Goal: Task Accomplishment & Management: Manage account settings

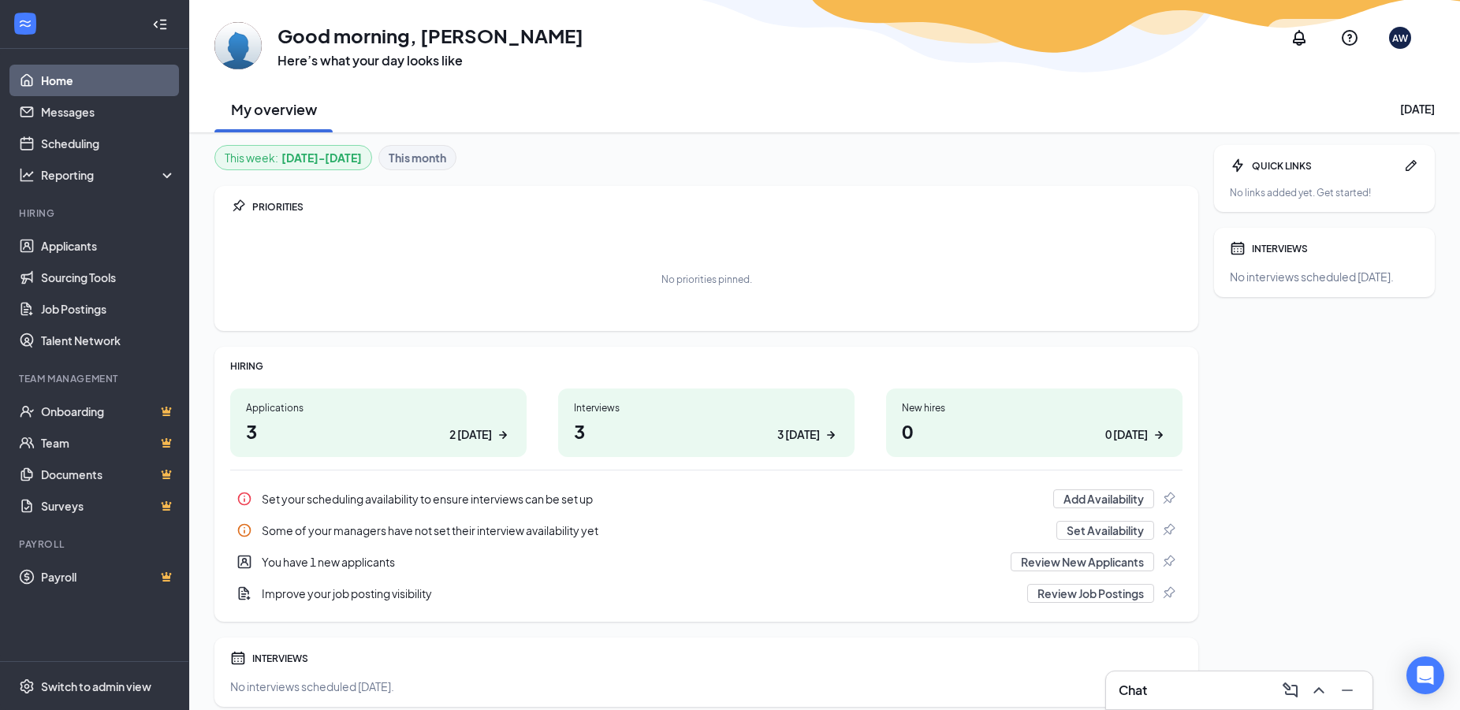
click at [1167, 691] on div "Chat" at bounding box center [1239, 690] width 241 height 25
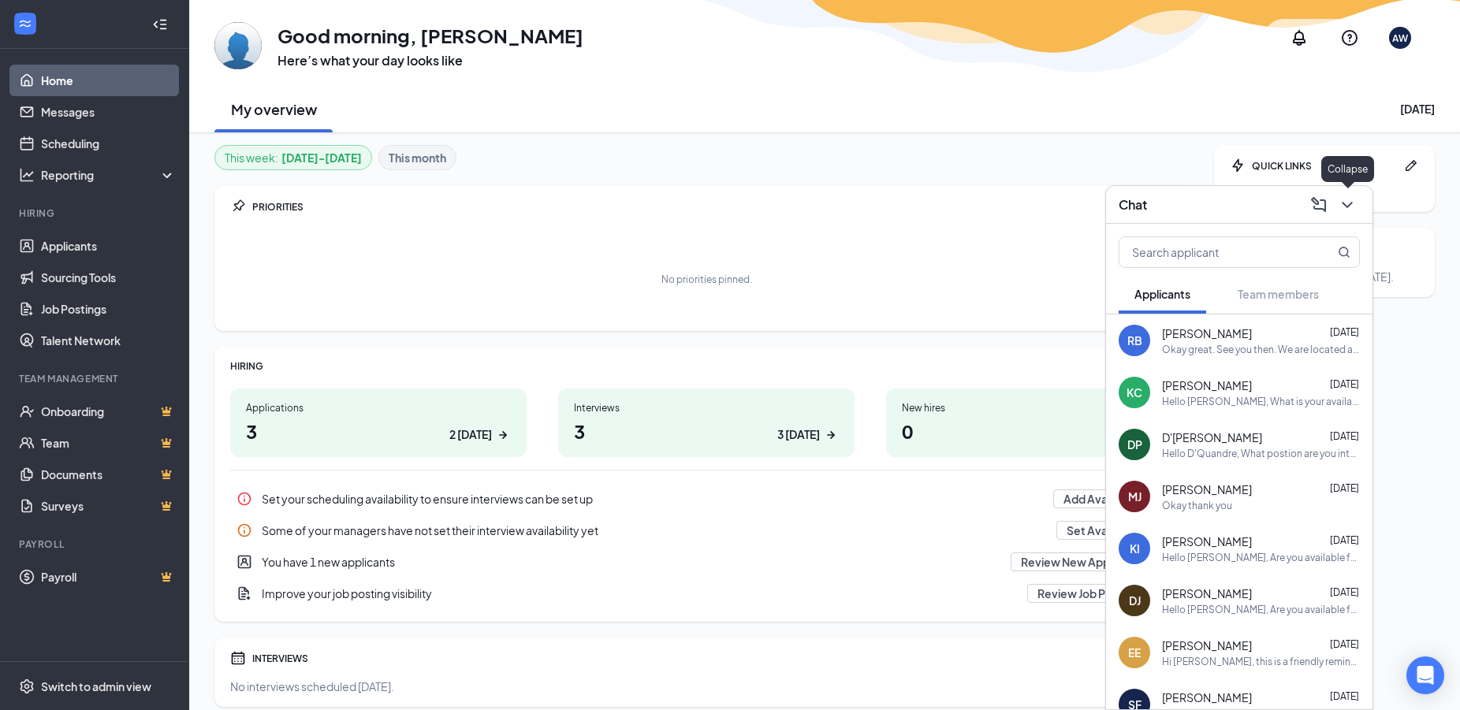
click at [1350, 198] on icon "ChevronDown" at bounding box center [1347, 205] width 19 height 19
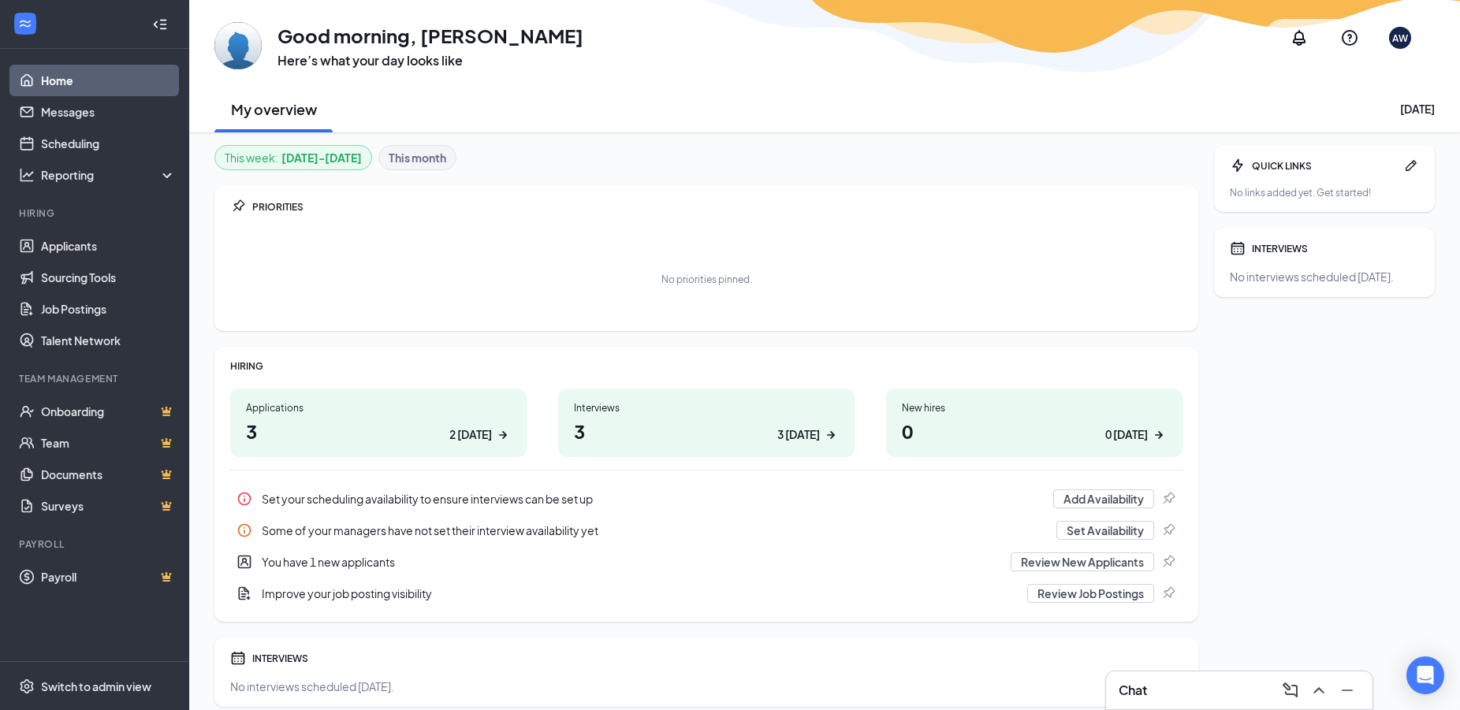
click at [367, 430] on h1 "3 2 [DATE]" at bounding box center [378, 431] width 265 height 27
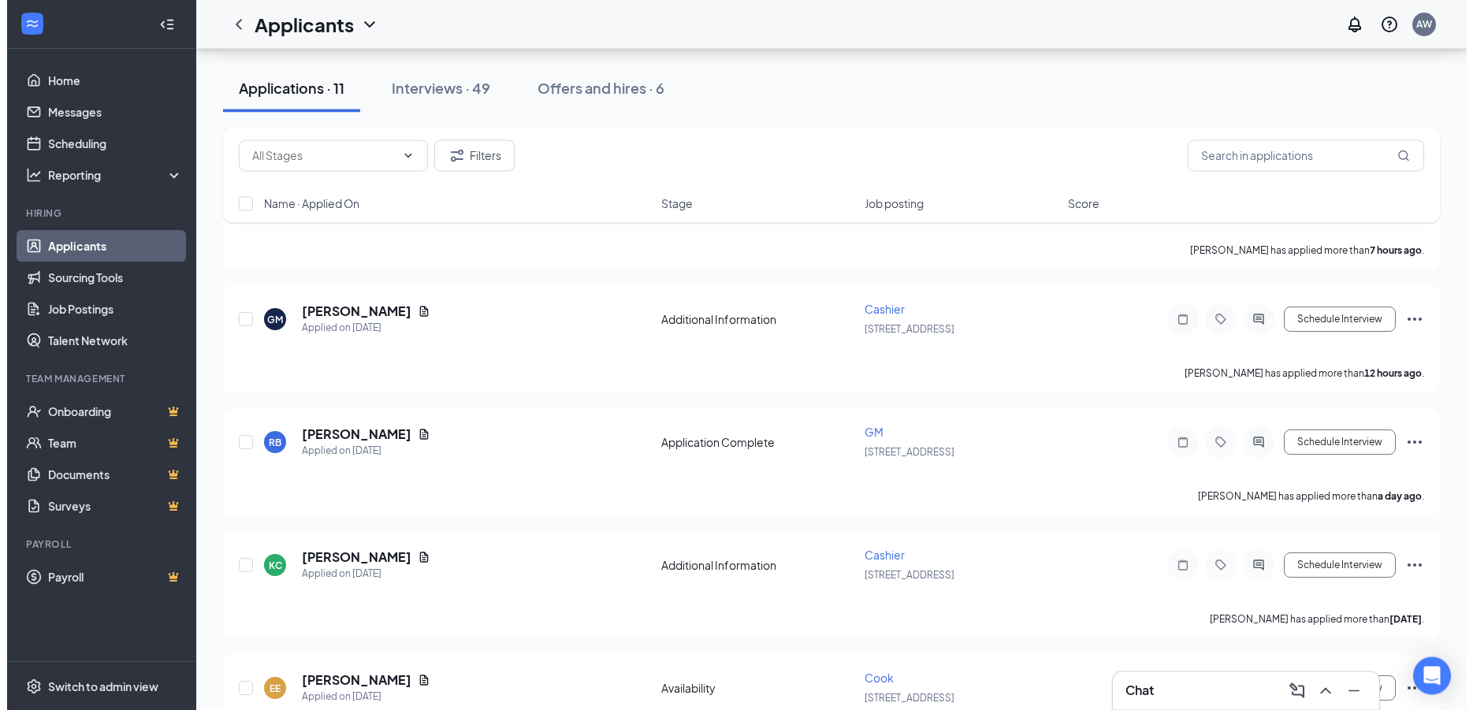
scroll to position [117, 0]
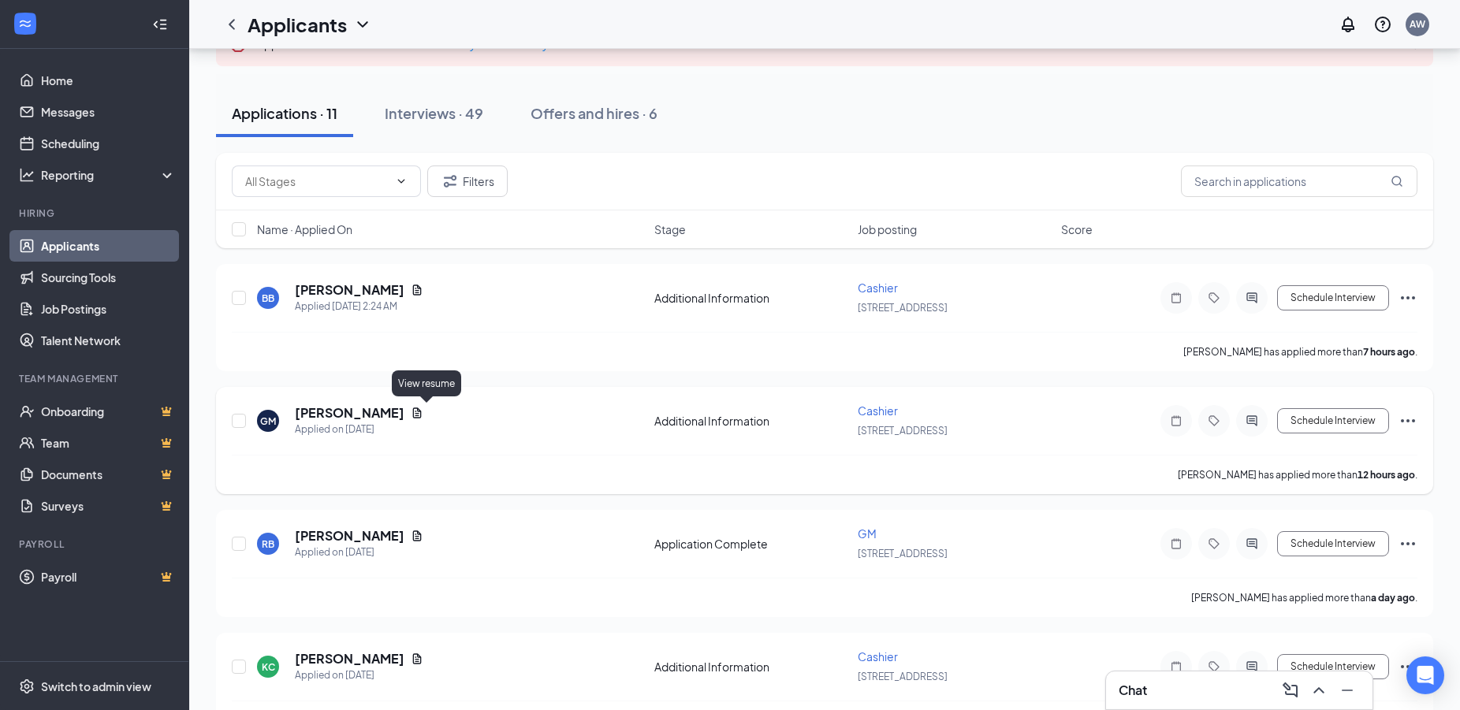
click at [422, 411] on icon "Document" at bounding box center [417, 413] width 9 height 10
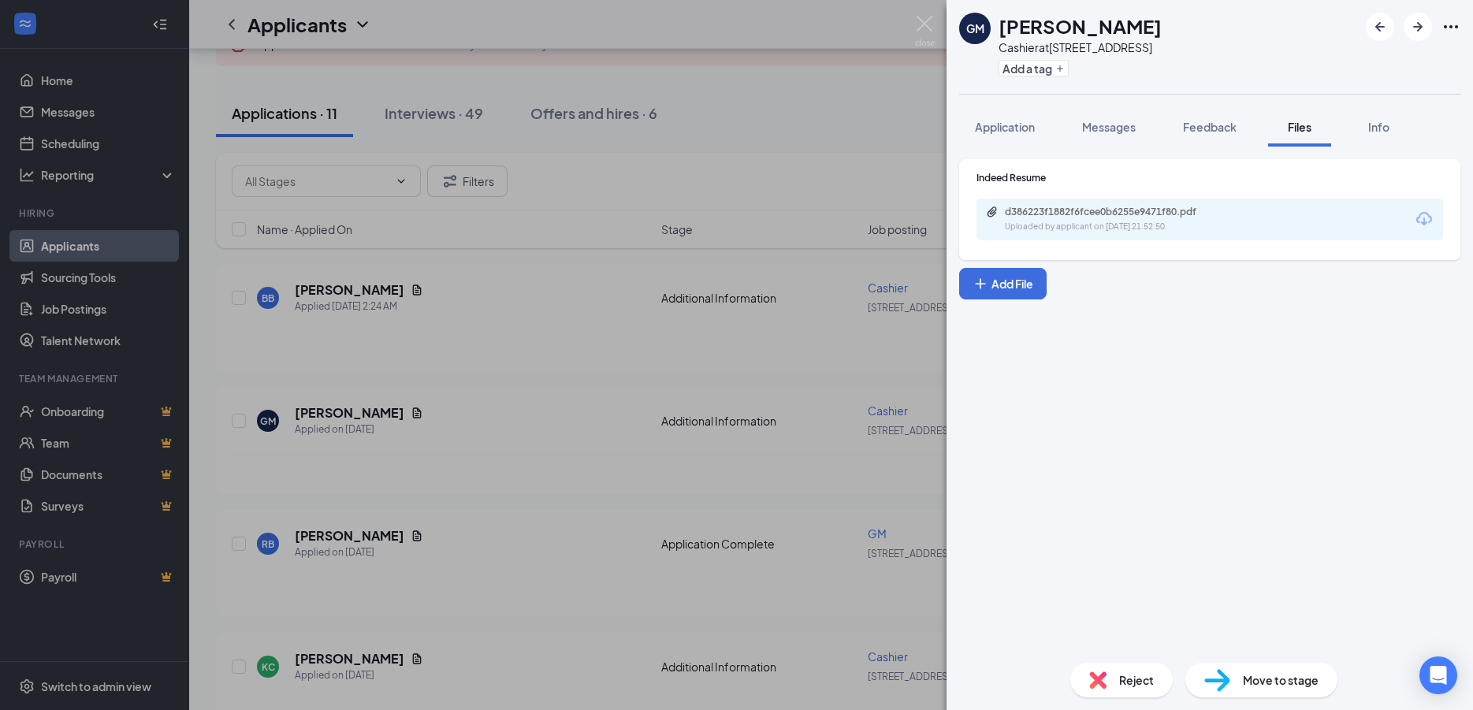
click at [1211, 219] on div "d386223f1882f6fcee0b6255e9471f80.pdf Uploaded by applicant on [DATE] 21:52:50" at bounding box center [1113, 220] width 255 height 28
click at [1017, 119] on div "Application" at bounding box center [1005, 127] width 60 height 16
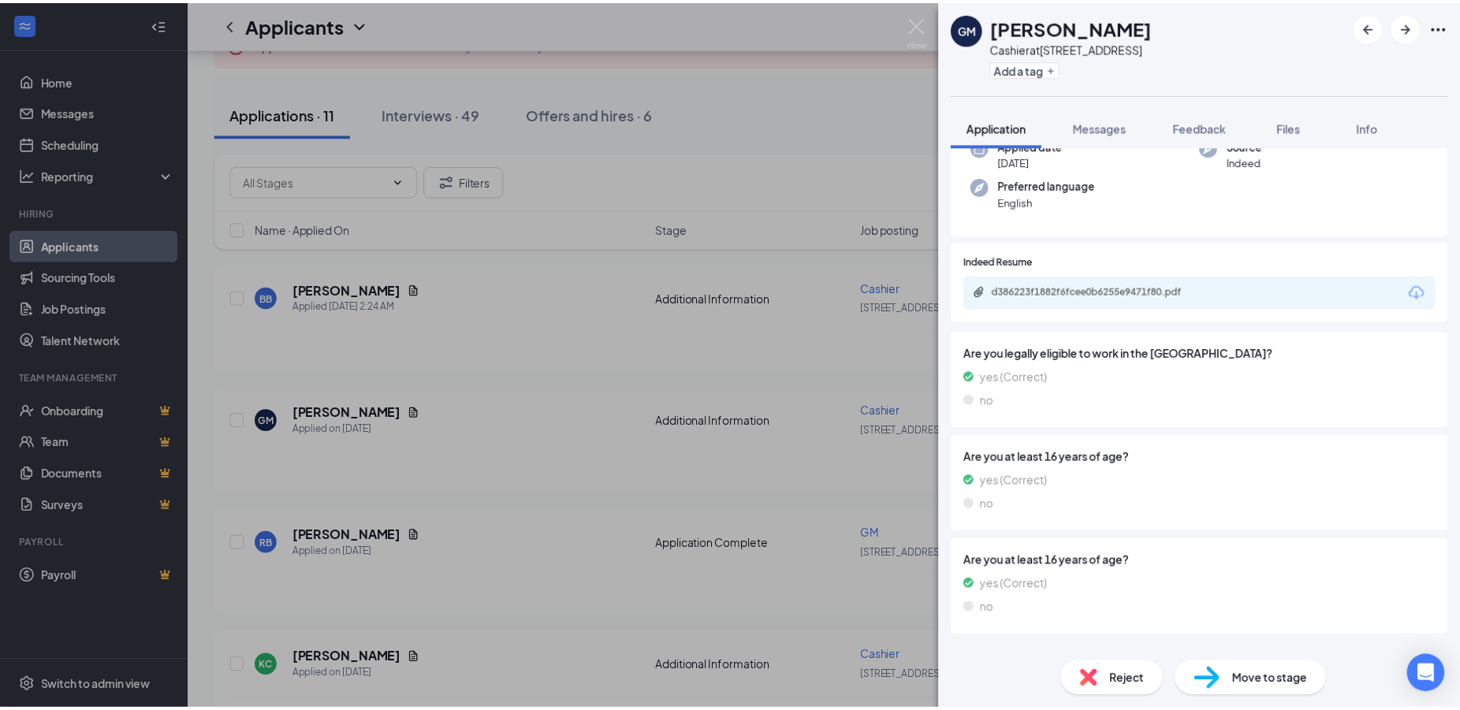
scroll to position [158, 0]
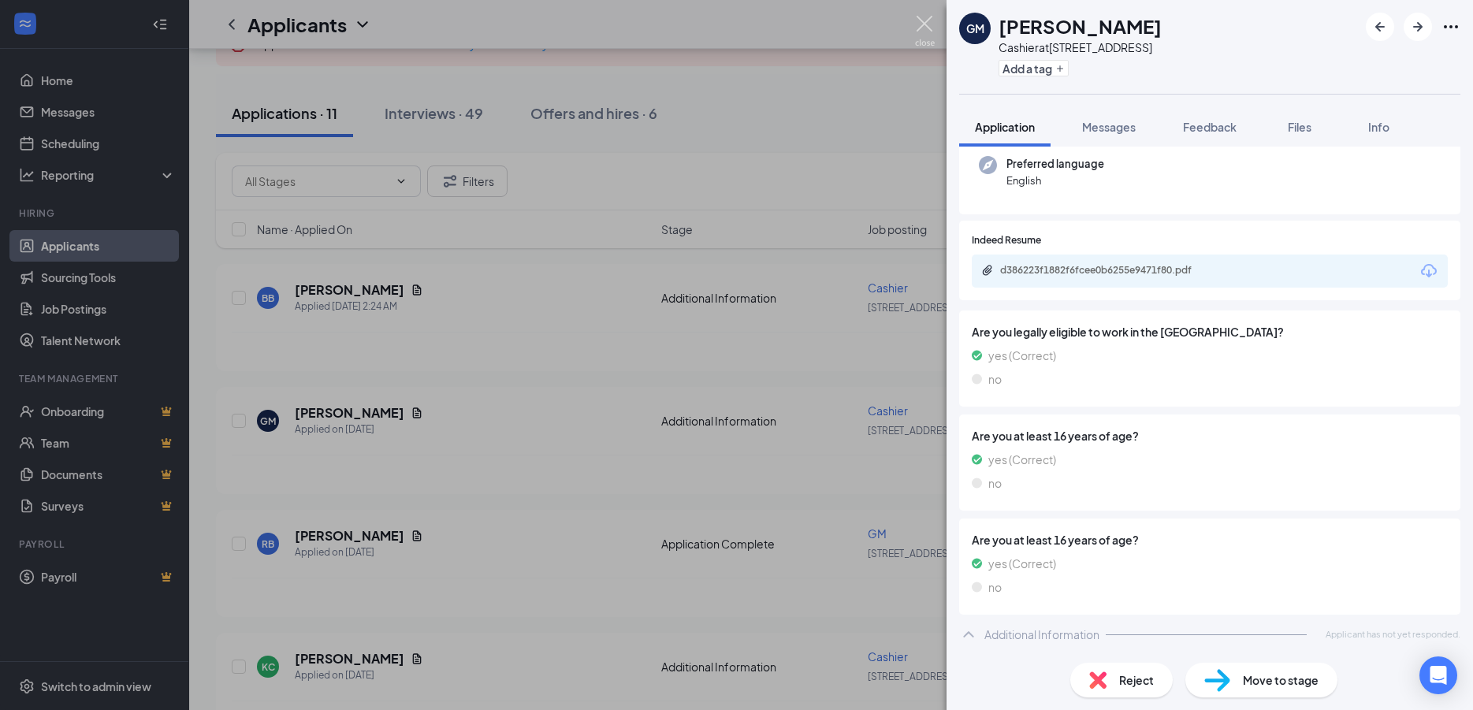
click at [925, 24] on img at bounding box center [925, 31] width 20 height 31
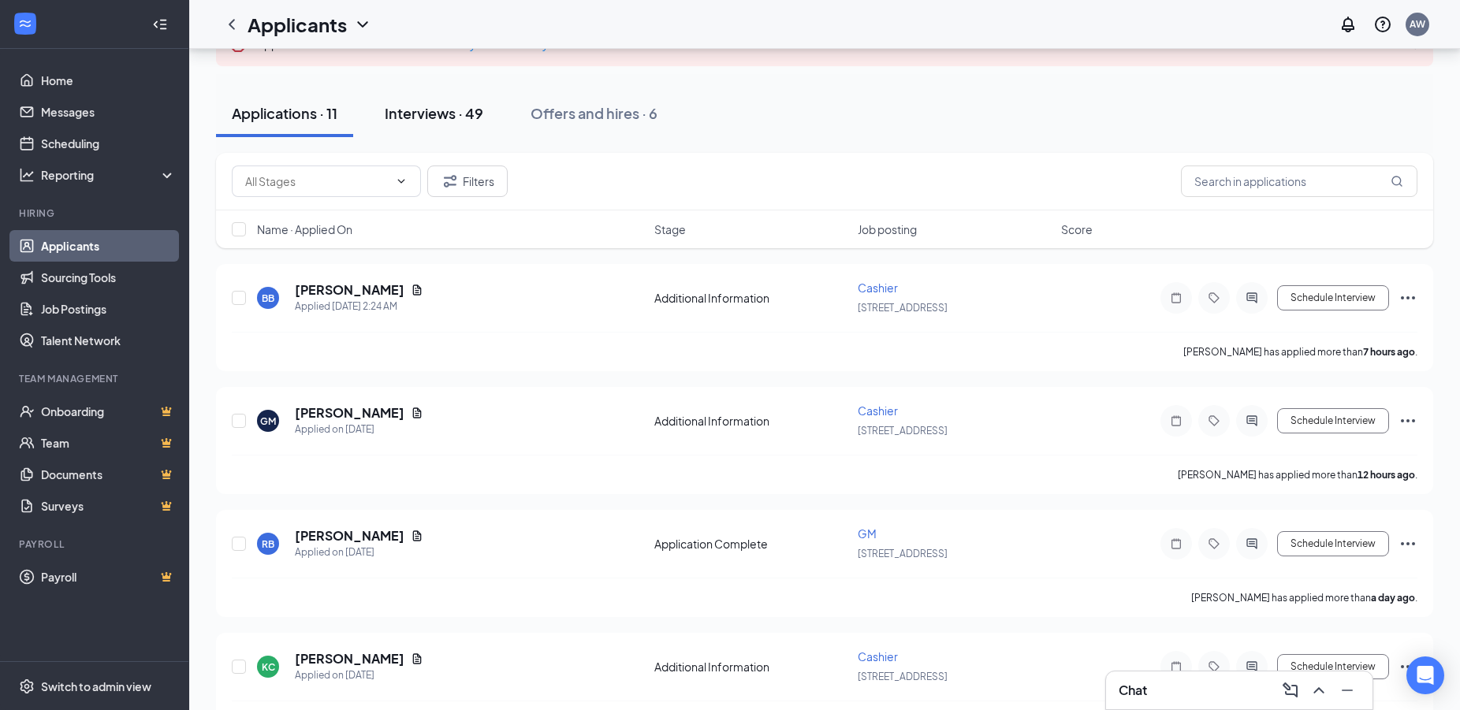
click at [448, 114] on div "Interviews · 49" at bounding box center [434, 113] width 99 height 20
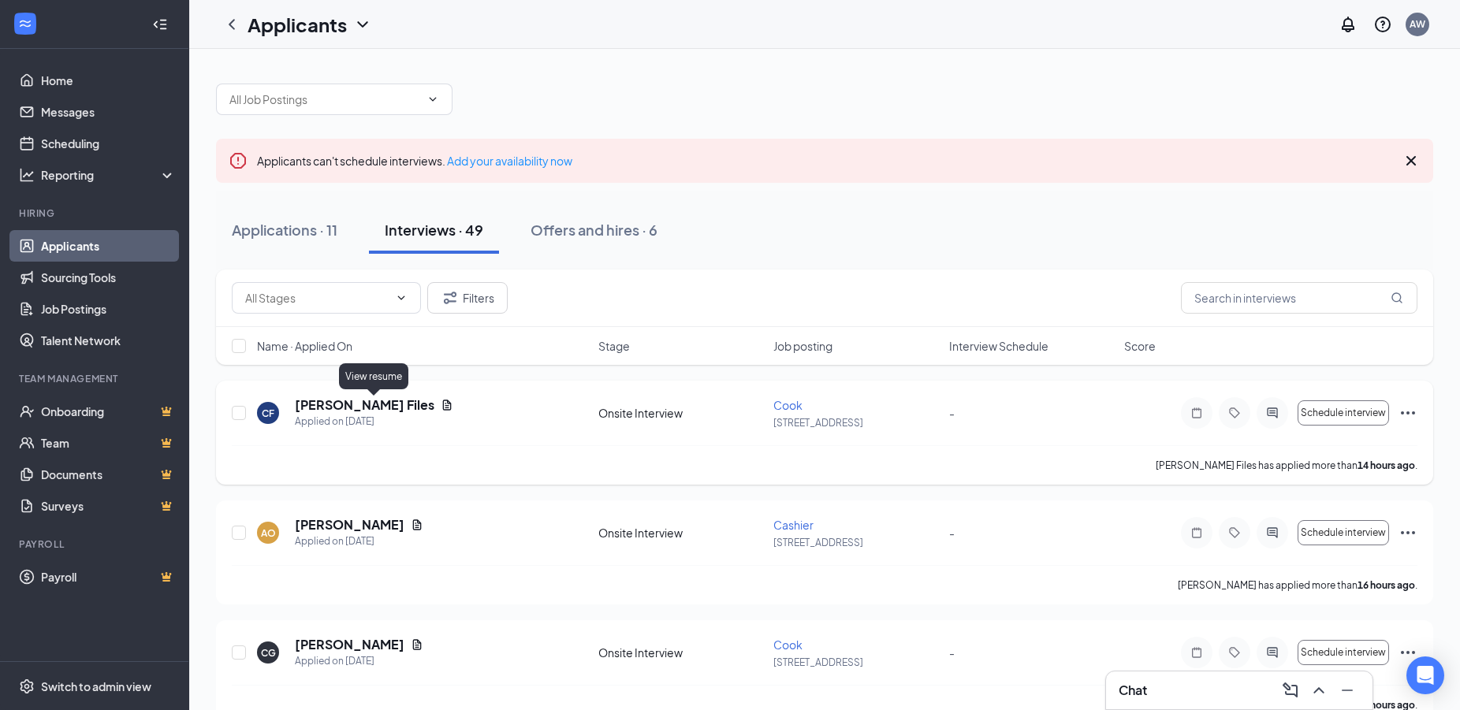
click at [441, 407] on icon "Document" at bounding box center [447, 405] width 13 height 13
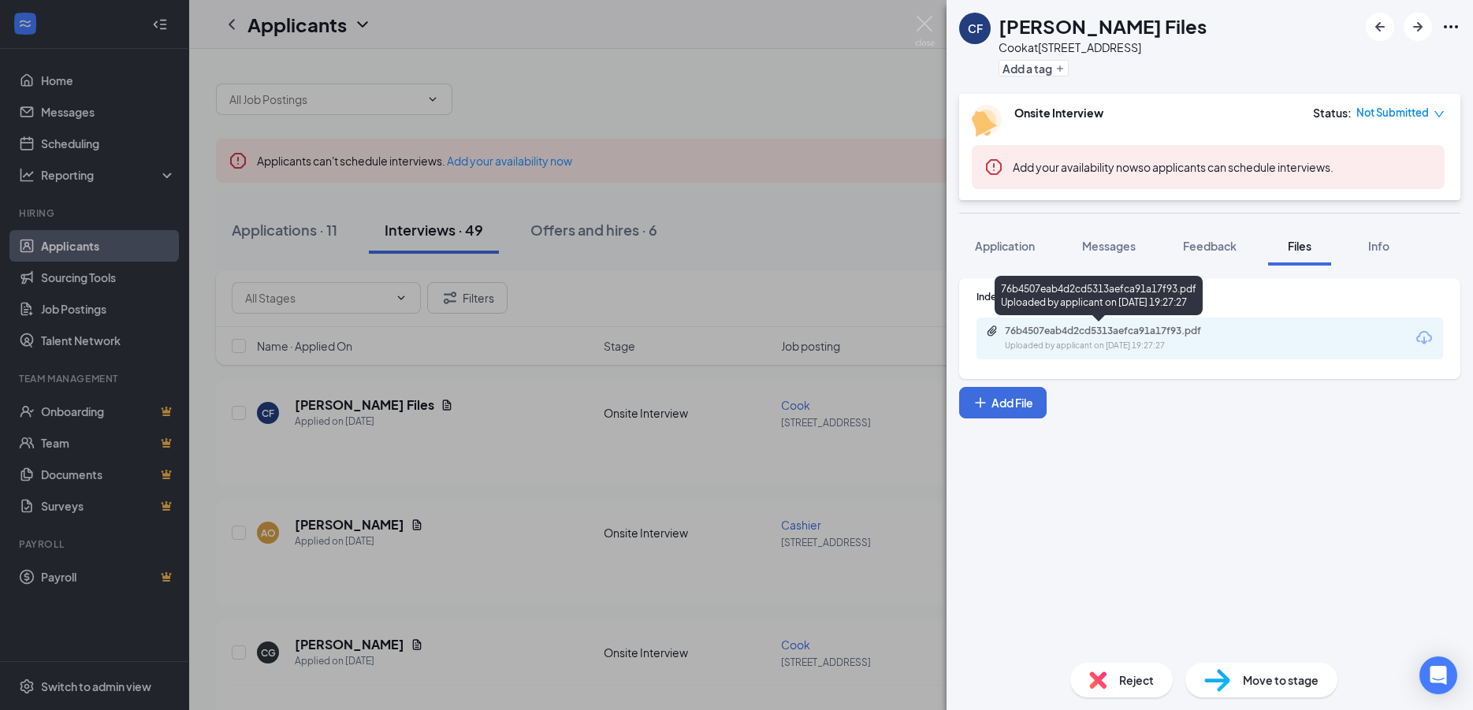
click at [1229, 337] on div "76b4507eab4d2cd5313aefca91a17f93.pdf Uploaded by applicant on [DATE] 19:27:27" at bounding box center [1113, 339] width 255 height 28
click at [992, 251] on span "Application" at bounding box center [1005, 246] width 60 height 14
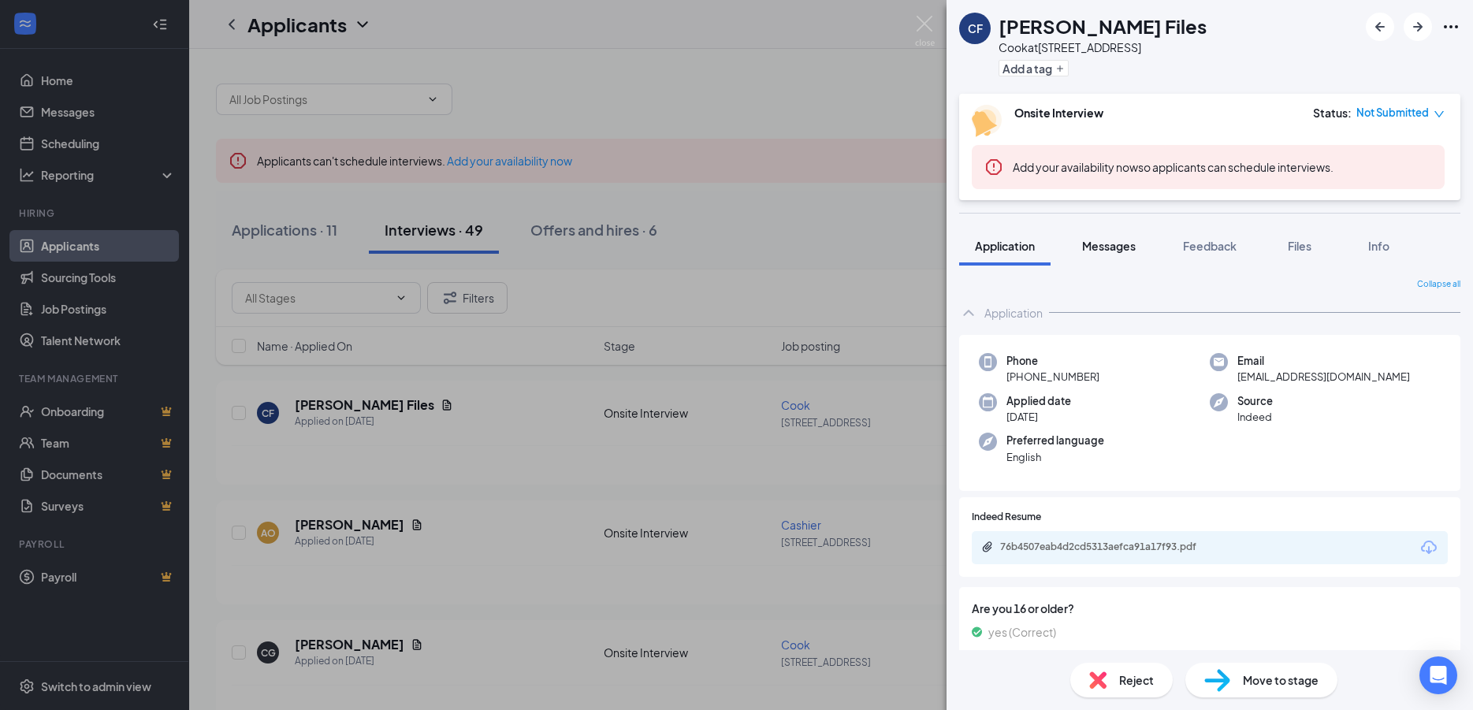
click at [1128, 244] on span "Messages" at bounding box center [1109, 246] width 54 height 14
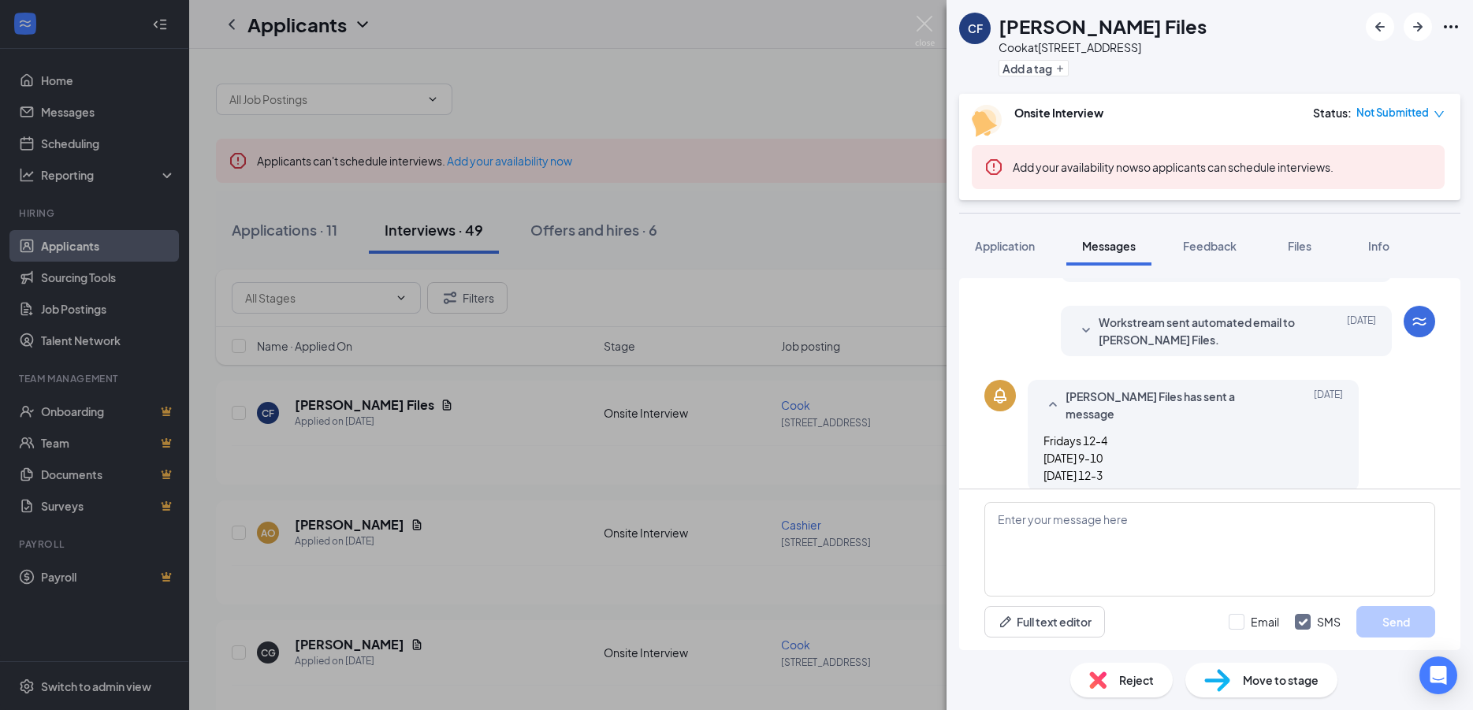
scroll to position [422, 0]
click at [921, 32] on img at bounding box center [925, 31] width 20 height 31
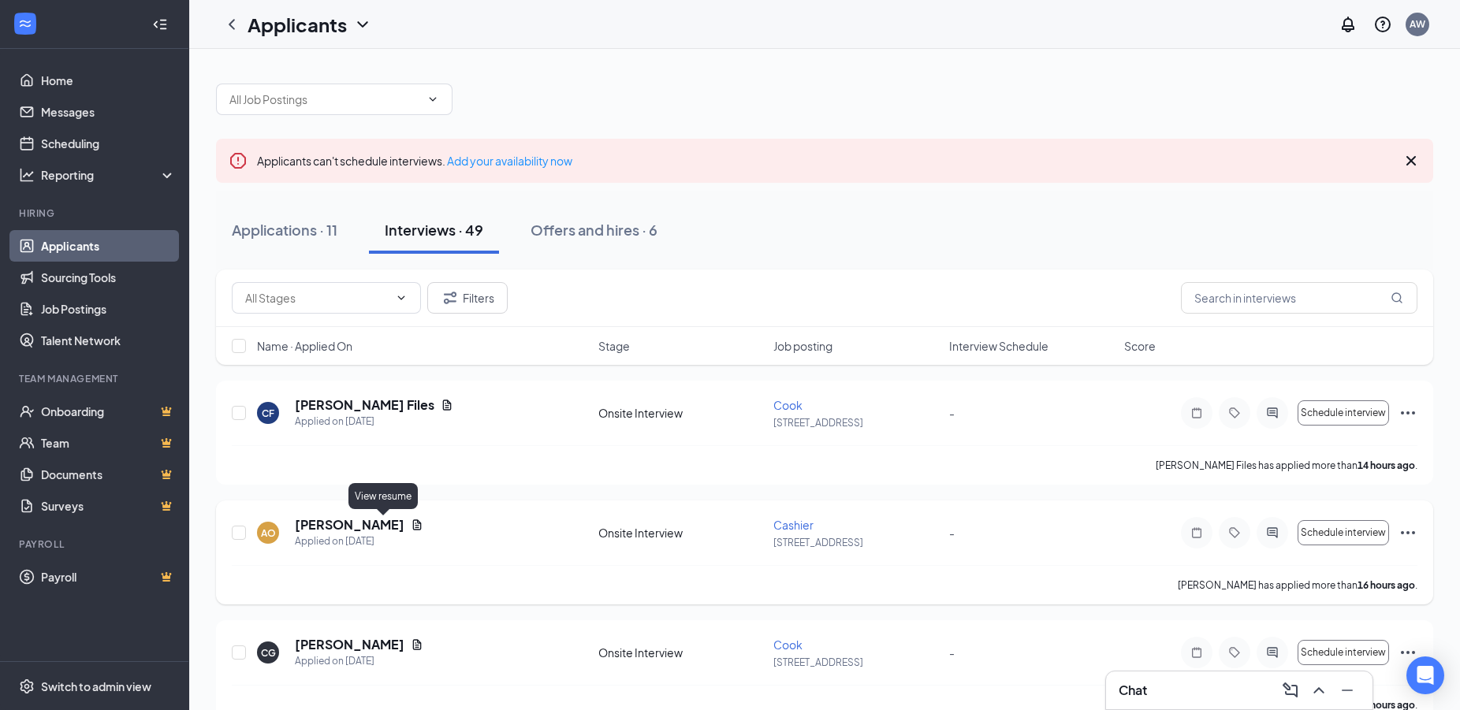
click at [392, 528] on div "AO [PERSON_NAME] Applied on [DATE]" at bounding box center [423, 532] width 332 height 33
click at [411, 523] on icon "Document" at bounding box center [417, 525] width 13 height 13
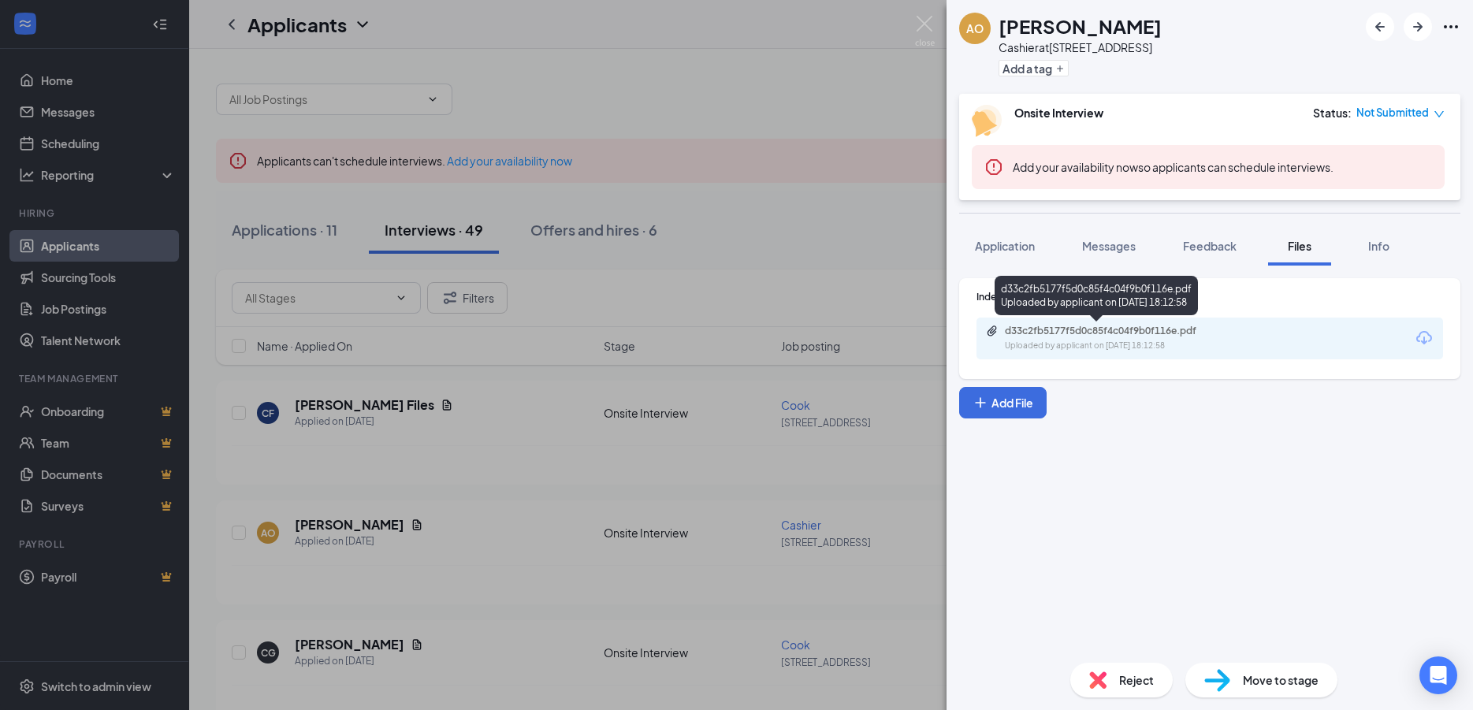
click at [1058, 338] on div "d33c2fb5177f5d0c85f4c04f9b0f116e.pdf Uploaded by applicant on [DATE] 18:12:58" at bounding box center [1113, 339] width 255 height 28
click at [1102, 246] on span "Messages" at bounding box center [1109, 246] width 54 height 14
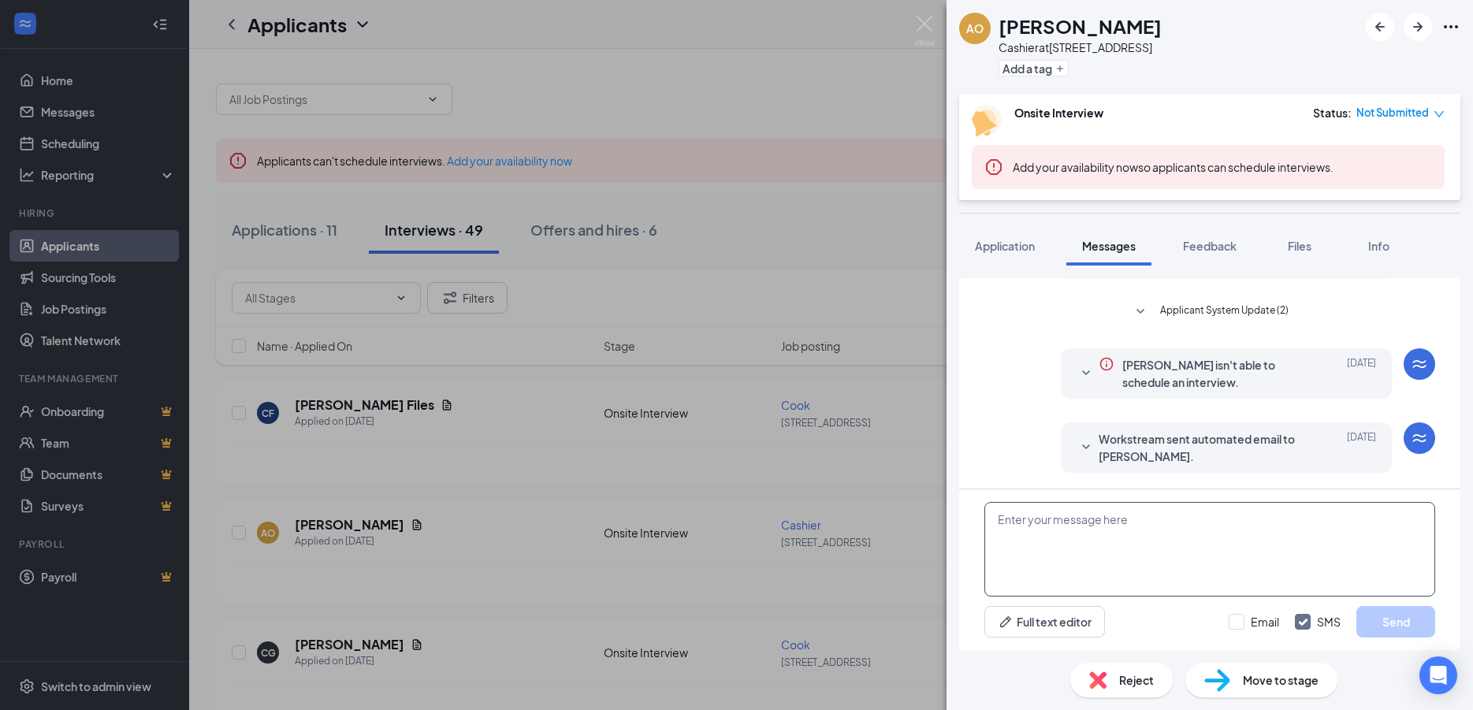
click at [1117, 530] on textarea at bounding box center [1210, 549] width 451 height 95
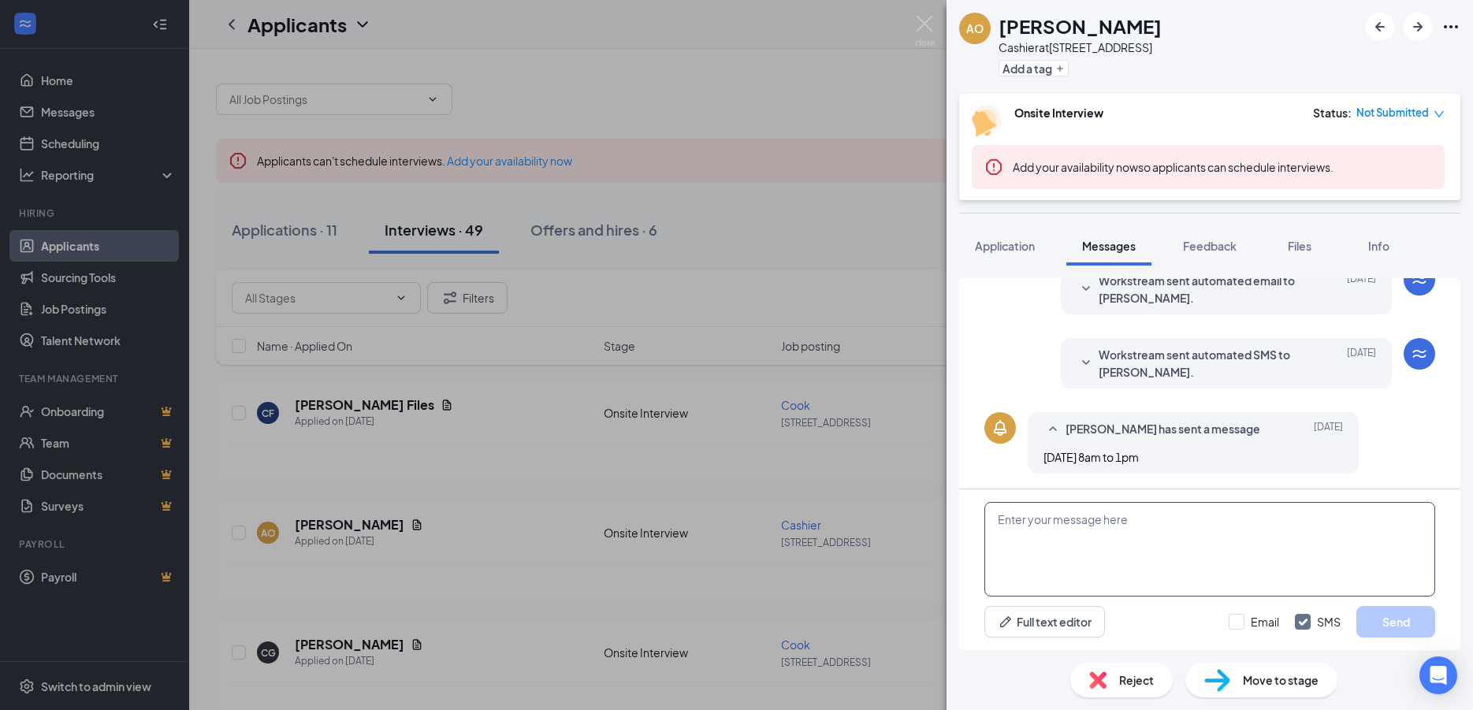
scroll to position [387, 0]
type textarea "Good morning [PERSON_NAME]. I would like to [PERSON_NAME]"
click at [977, 249] on span "Application" at bounding box center [1005, 246] width 60 height 14
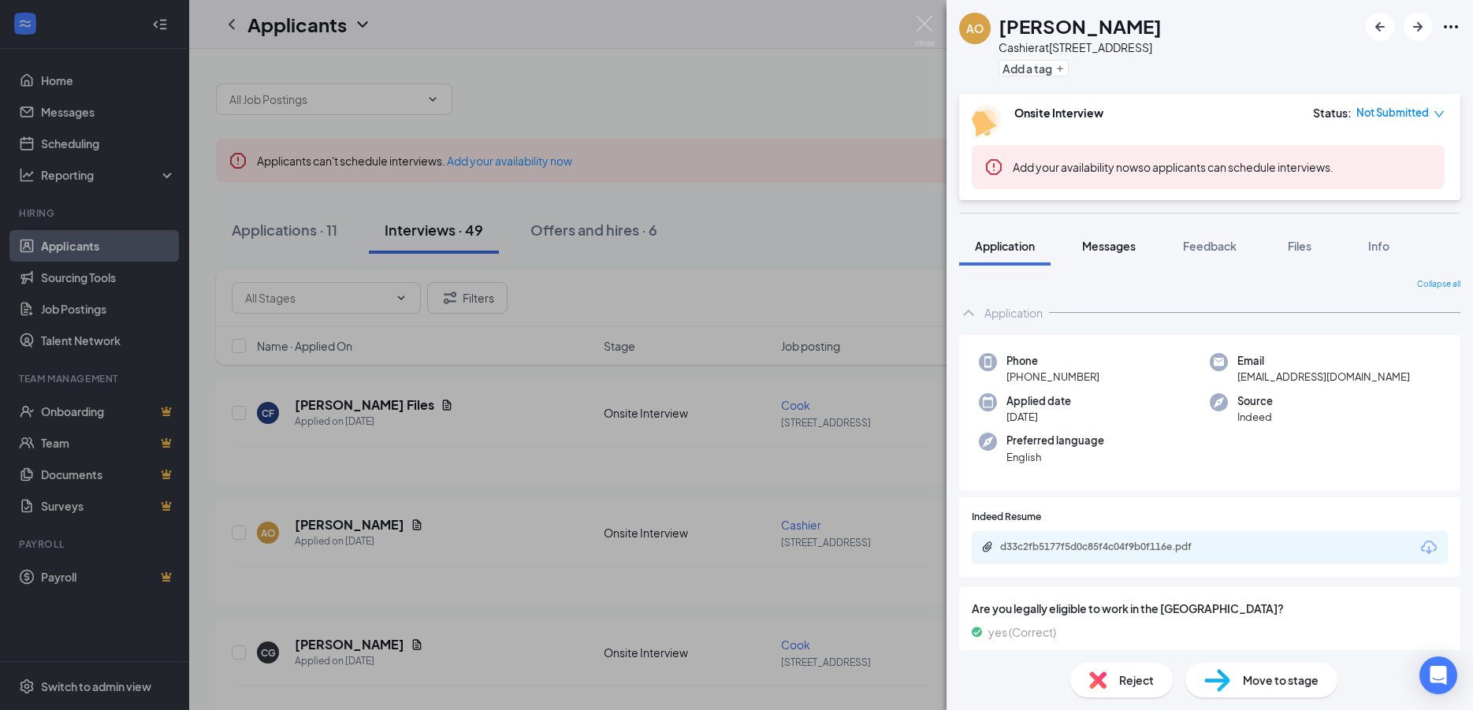
click at [1104, 248] on span "Messages" at bounding box center [1109, 246] width 54 height 14
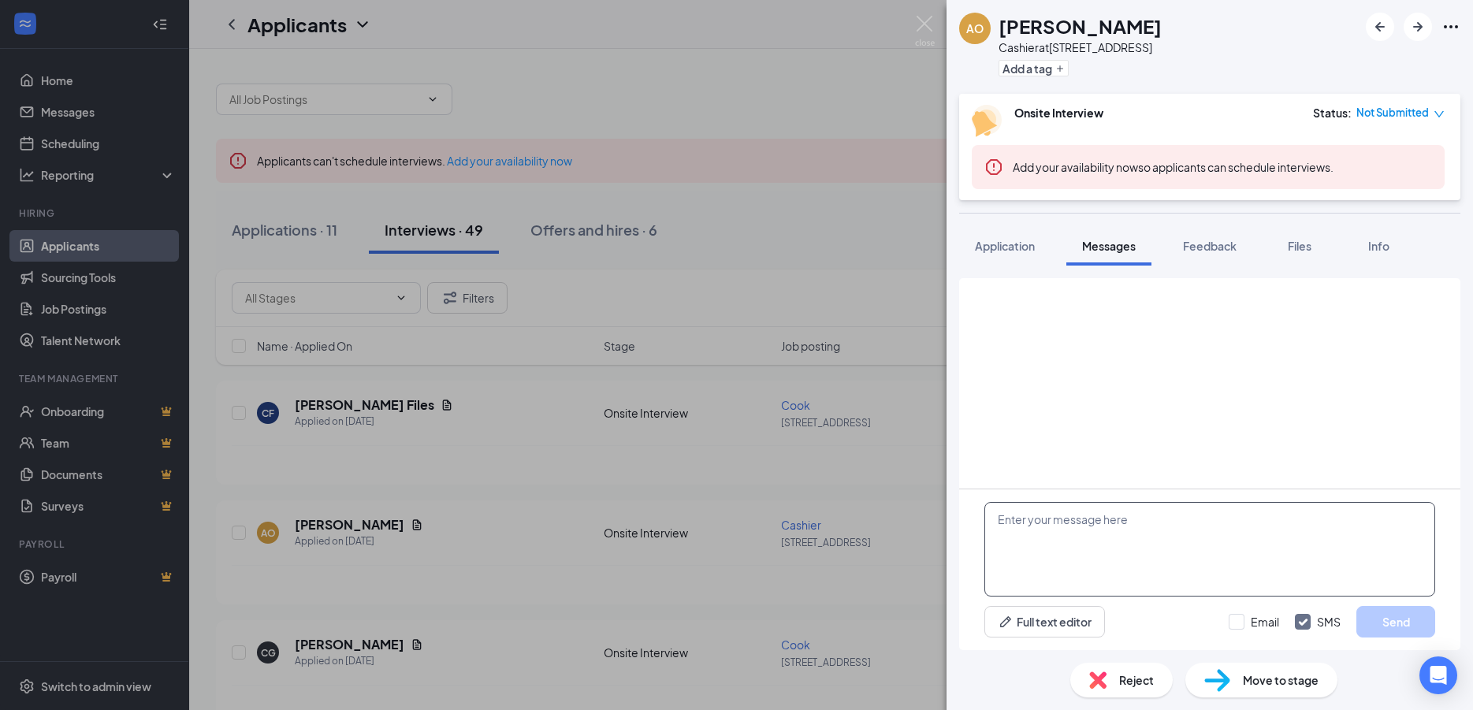
click at [1159, 517] on textarea at bounding box center [1210, 549] width 451 height 95
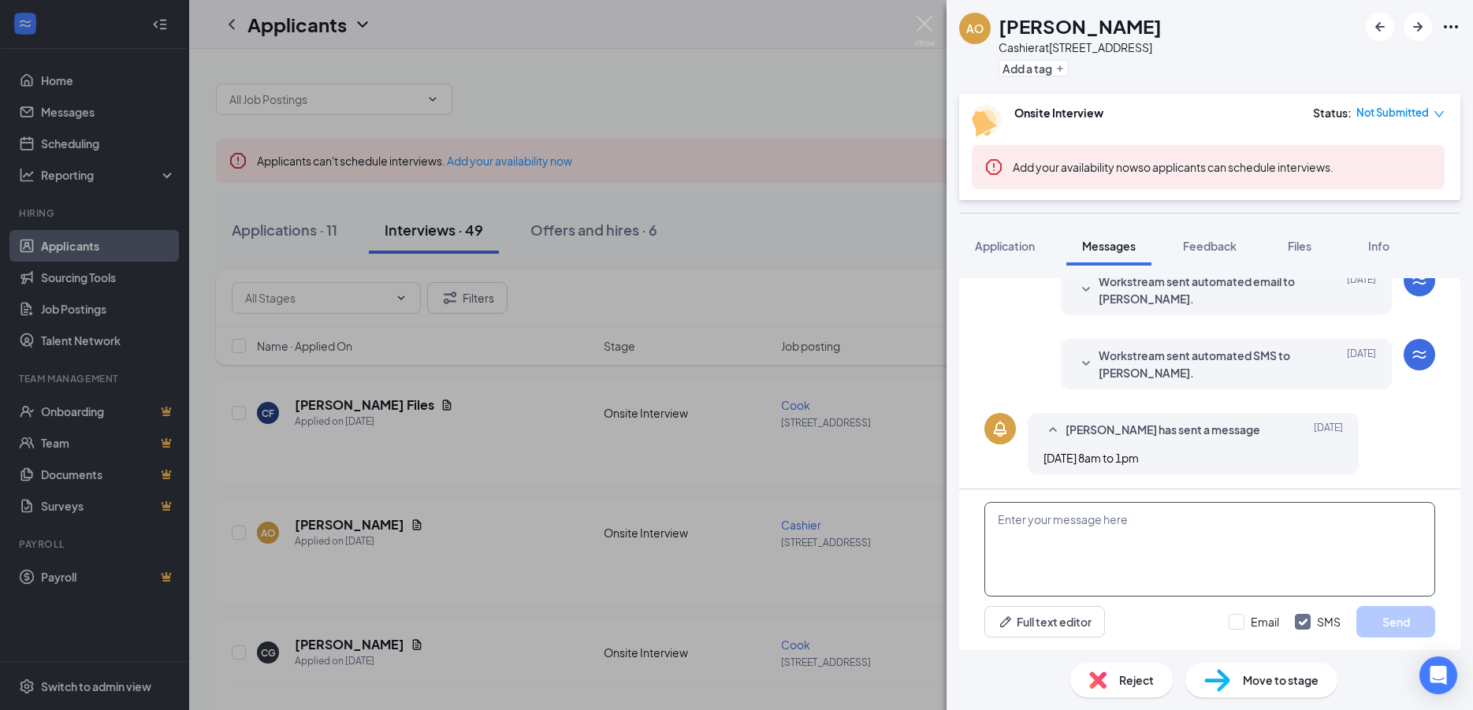
scroll to position [387, 0]
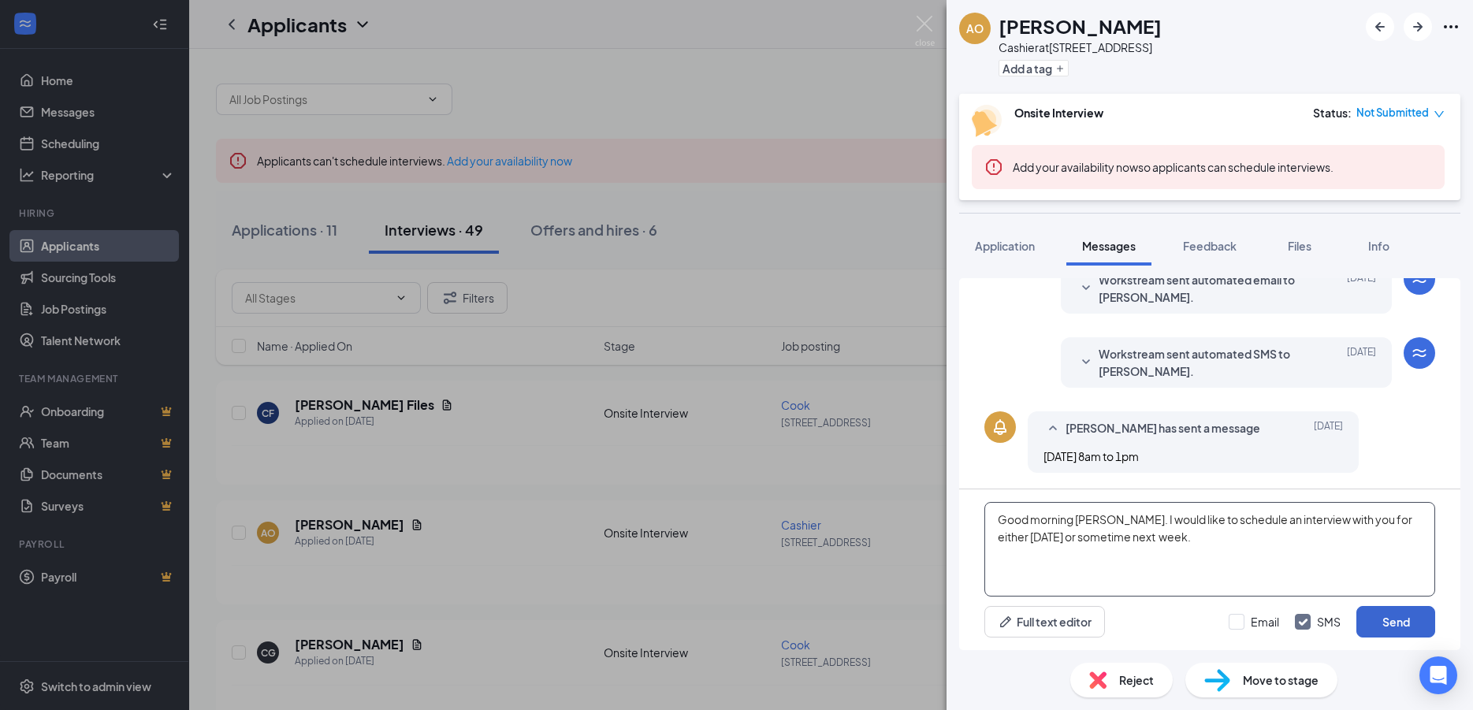
type textarea "Good morning [PERSON_NAME]. I would like to schedule an interview with you for …"
click at [1412, 610] on button "Send" at bounding box center [1396, 622] width 79 height 32
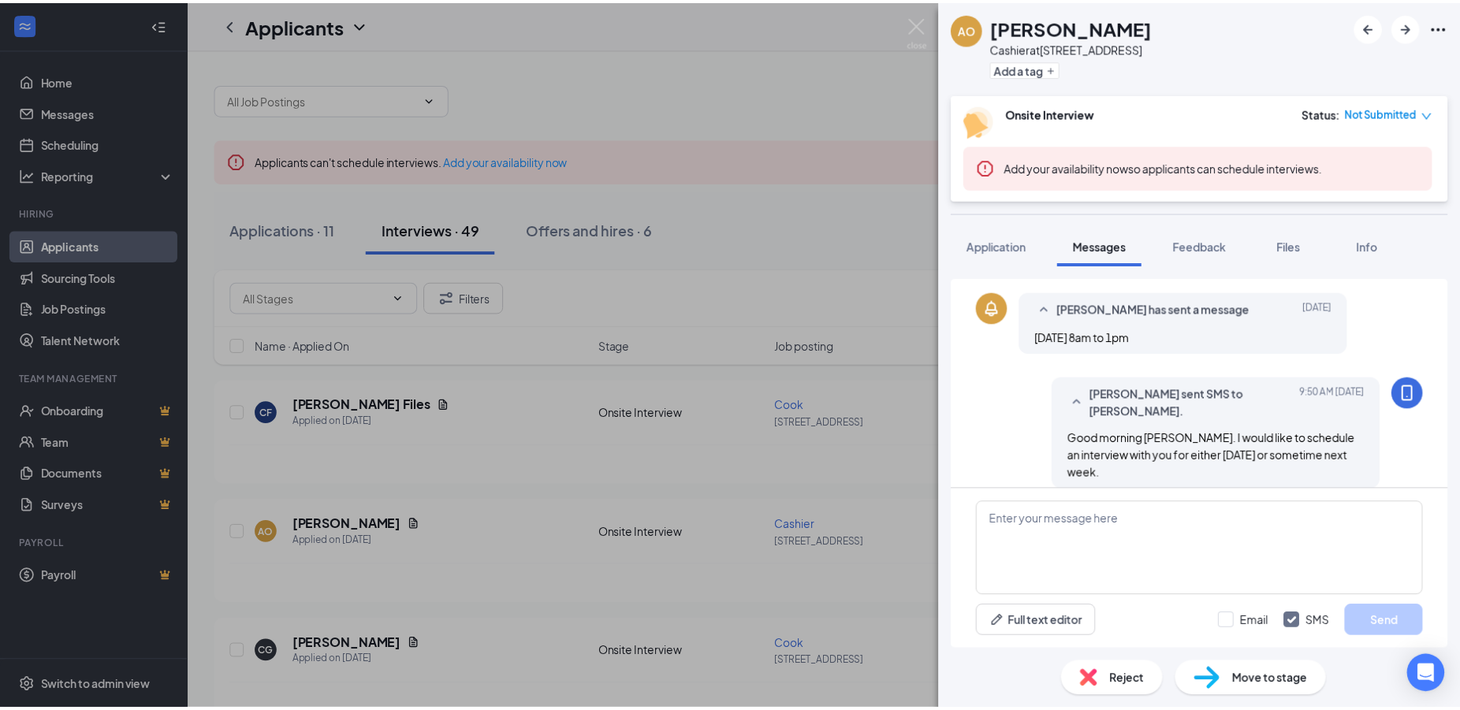
scroll to position [507, 0]
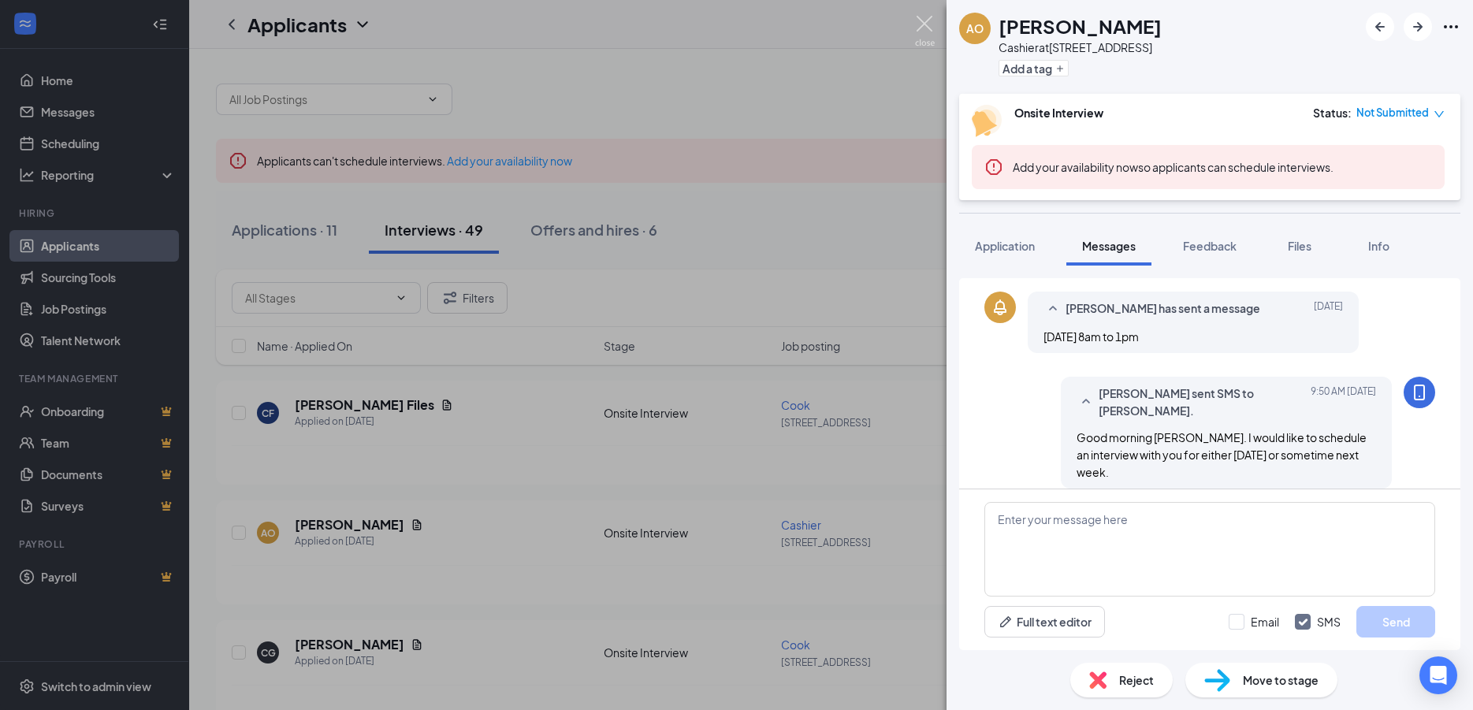
click at [921, 25] on img at bounding box center [925, 31] width 20 height 31
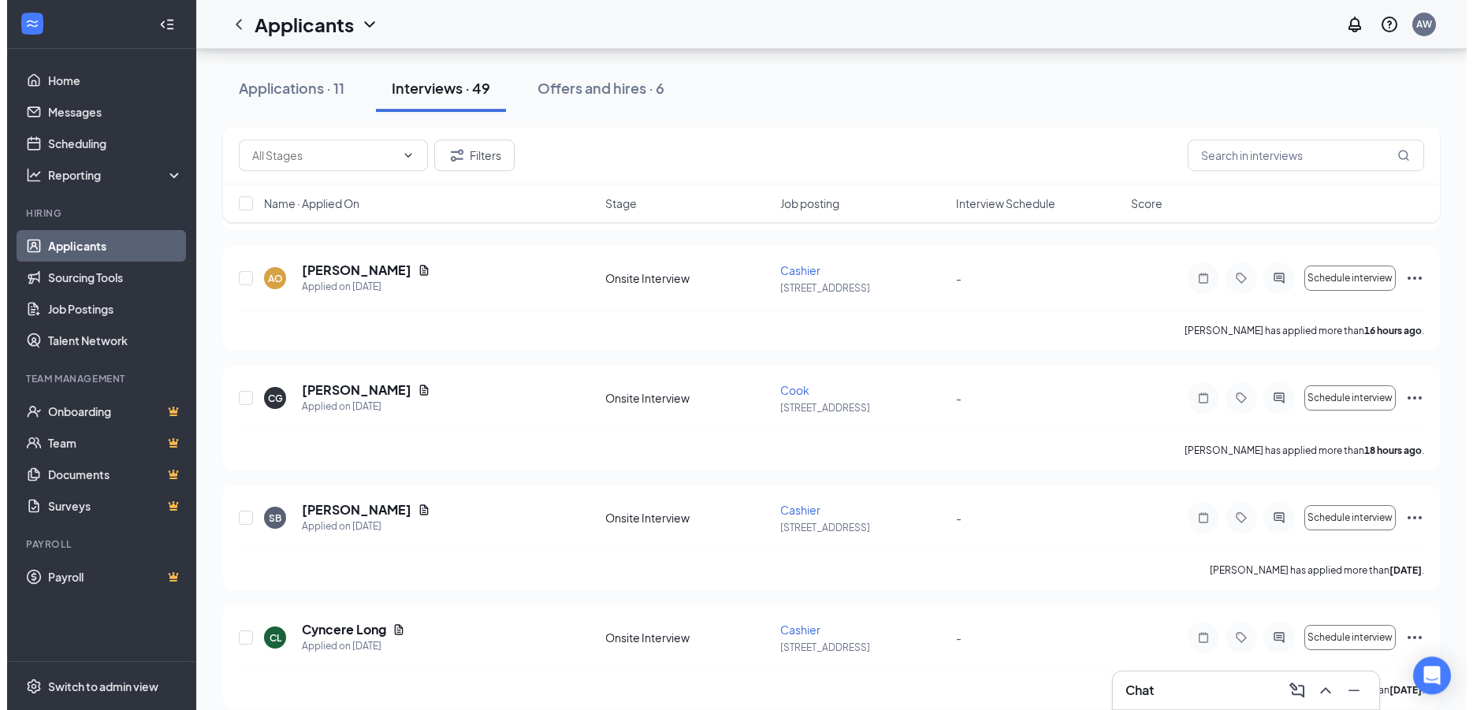
scroll to position [297, 0]
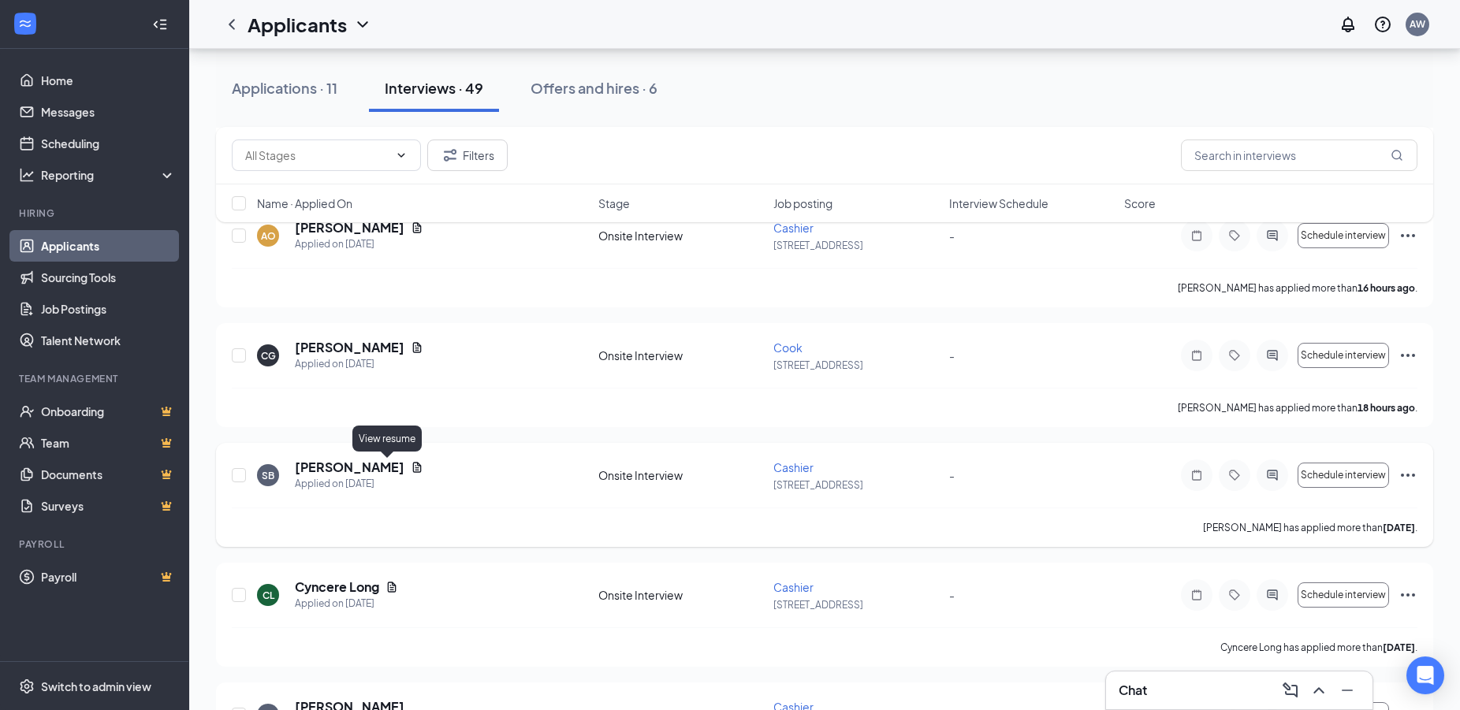
click at [411, 470] on icon "Document" at bounding box center [417, 467] width 13 height 13
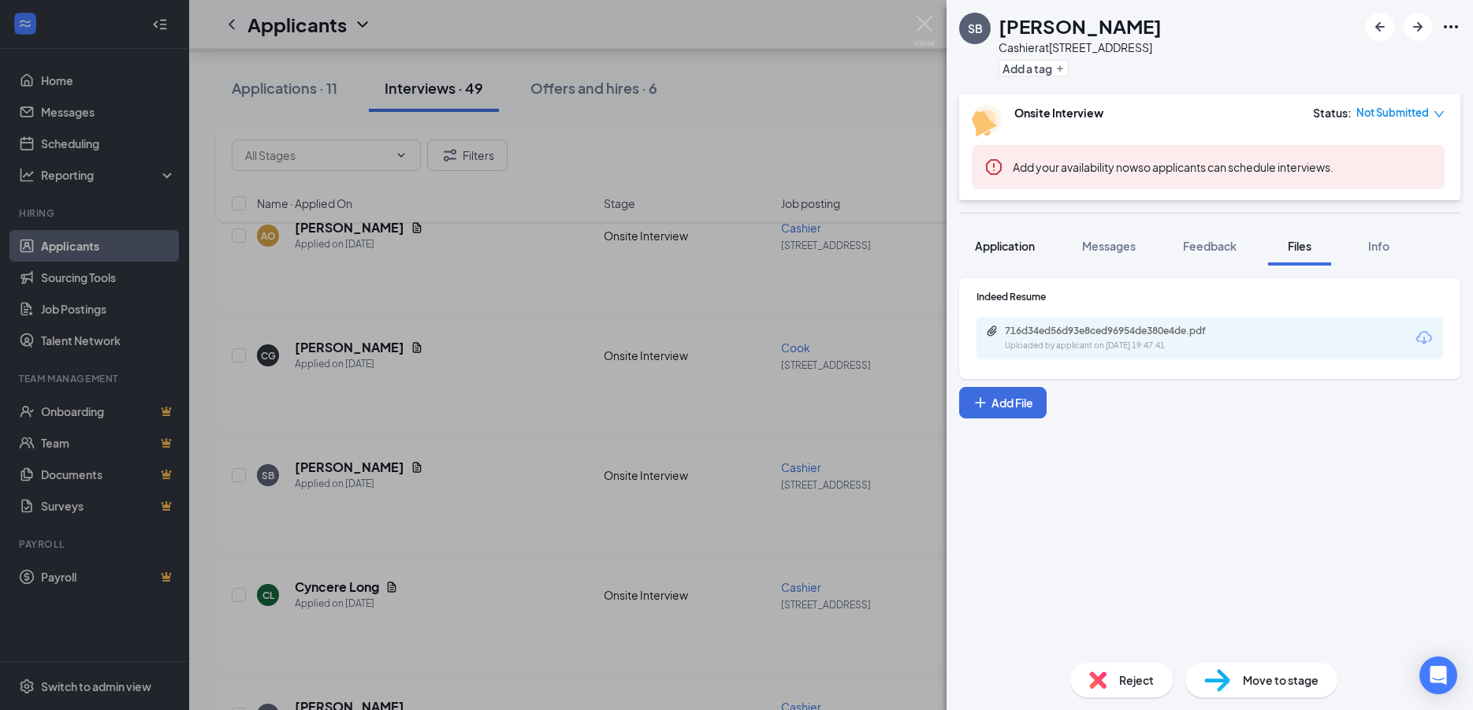
click at [1013, 245] on span "Application" at bounding box center [1005, 246] width 60 height 14
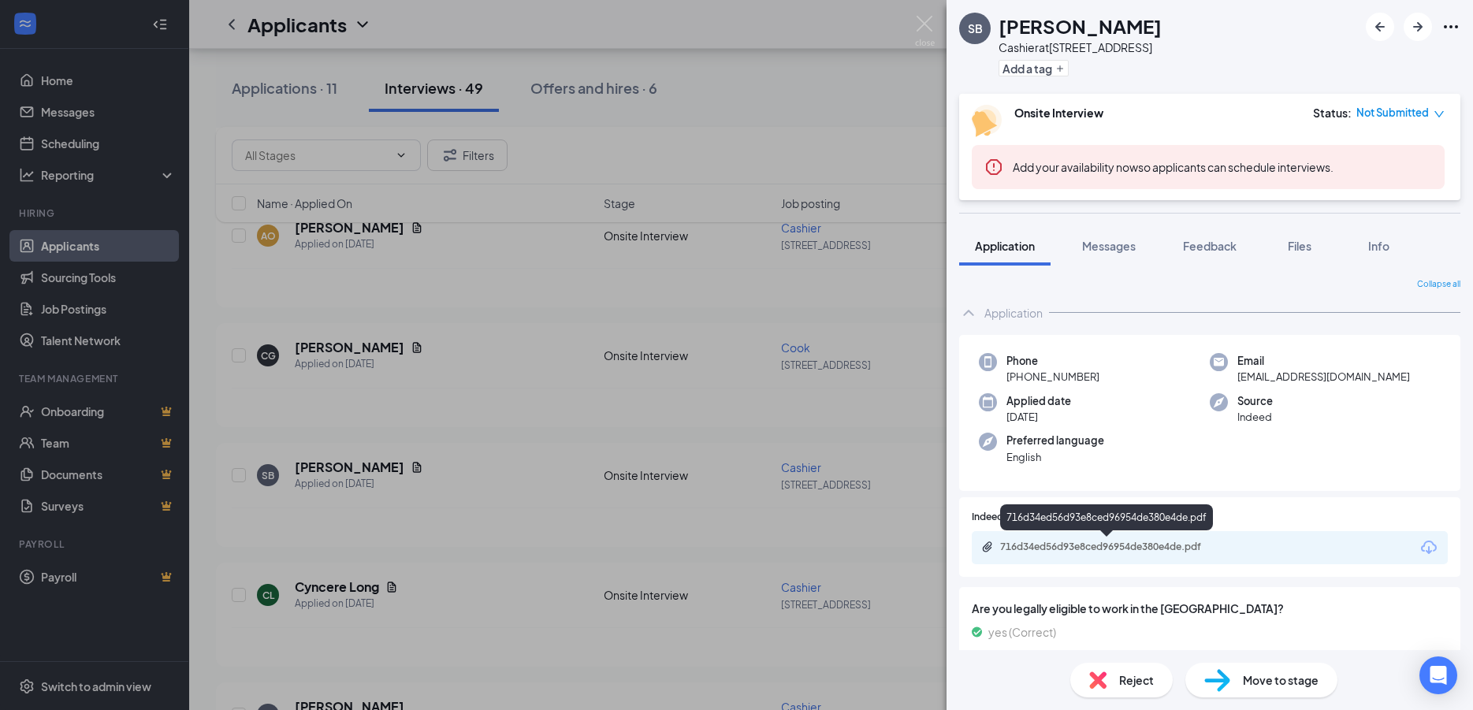
click at [1183, 552] on div "716d34ed56d93e8ced96954de380e4de.pdf" at bounding box center [1110, 547] width 221 height 13
click at [1119, 251] on span "Messages" at bounding box center [1109, 246] width 54 height 14
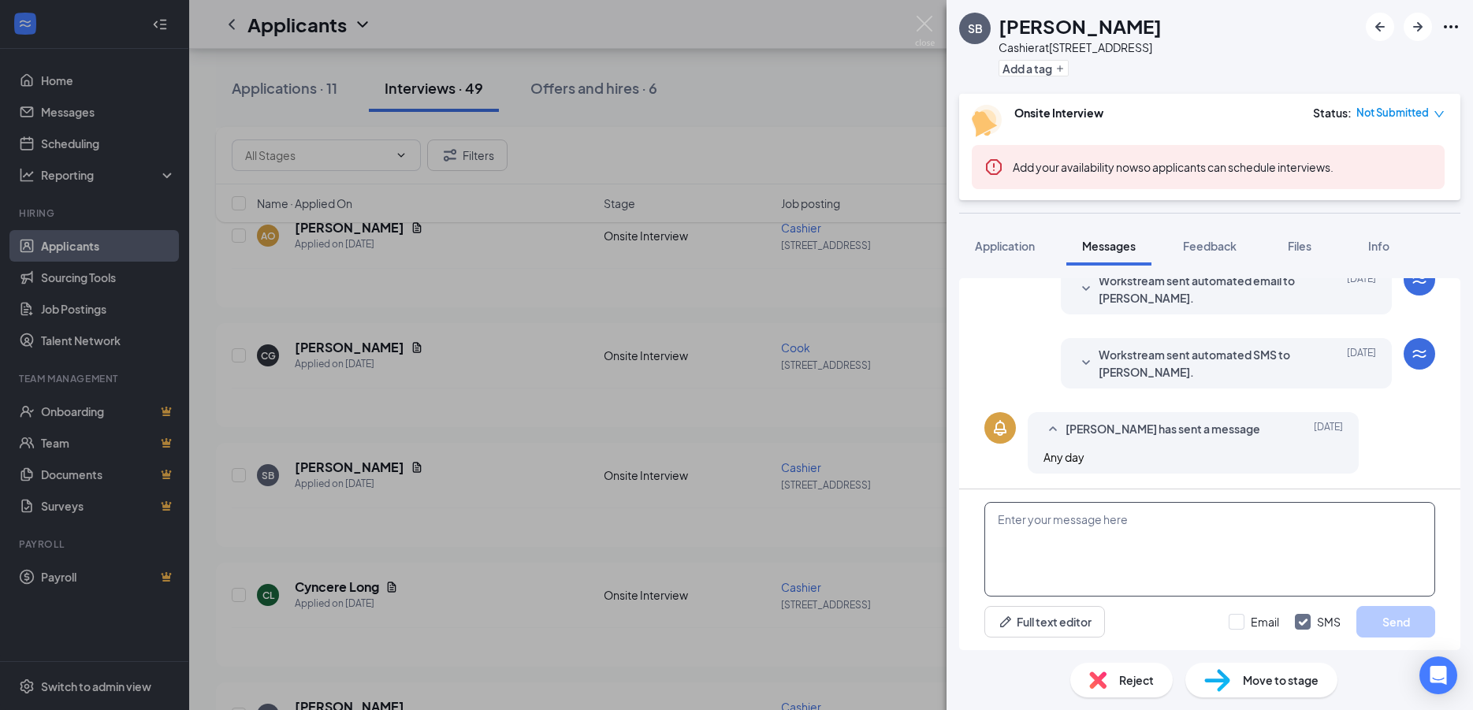
click at [1066, 549] on textarea at bounding box center [1210, 549] width 451 height 95
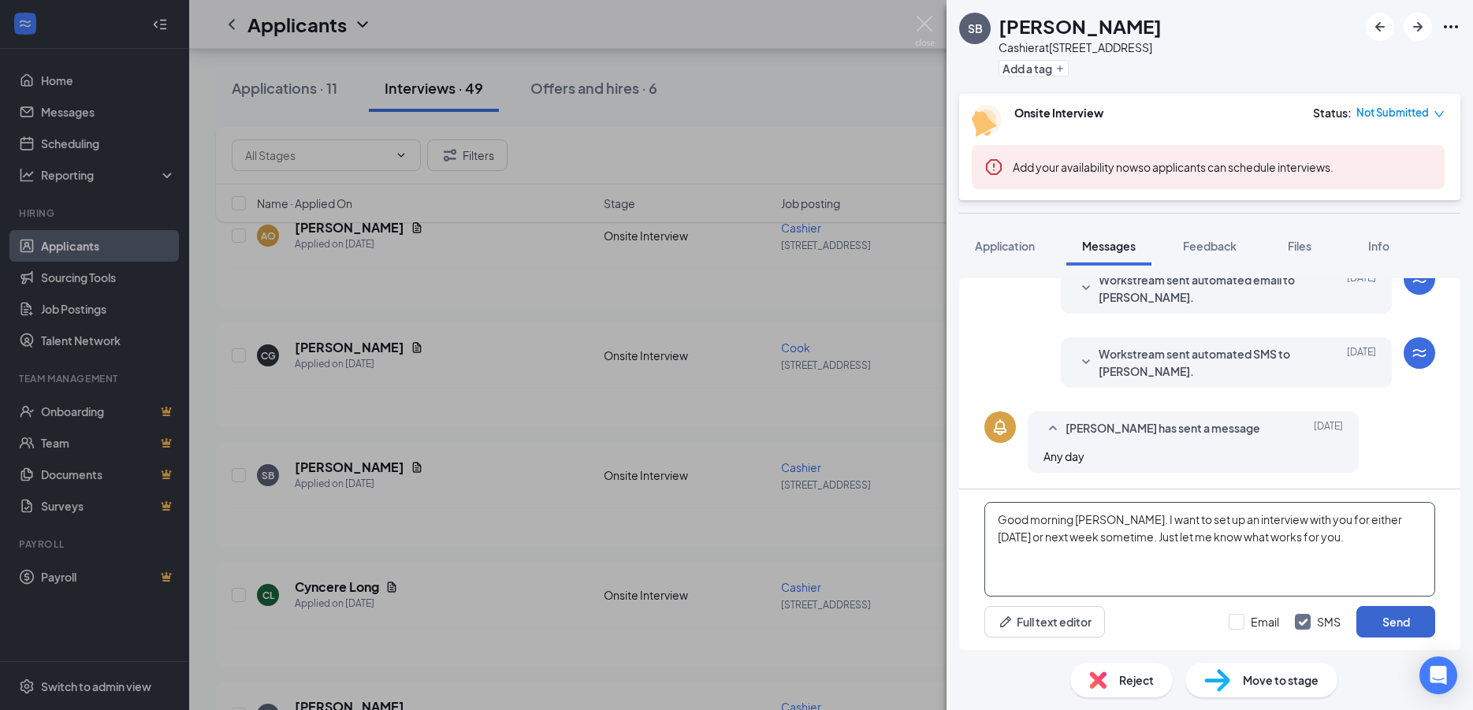
type textarea "Good morning [PERSON_NAME]. I want to set up an interview with you for either […"
click at [1376, 608] on button "Send" at bounding box center [1396, 622] width 79 height 32
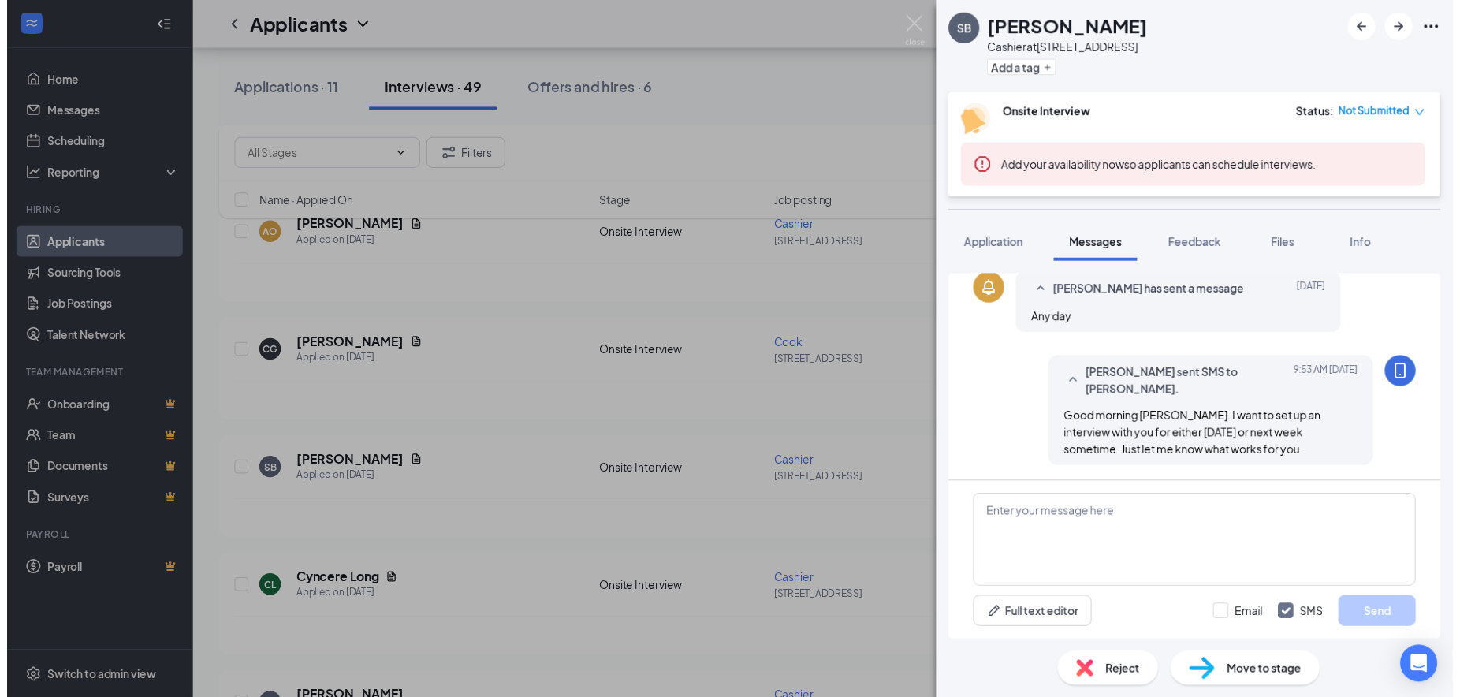
scroll to position [523, 0]
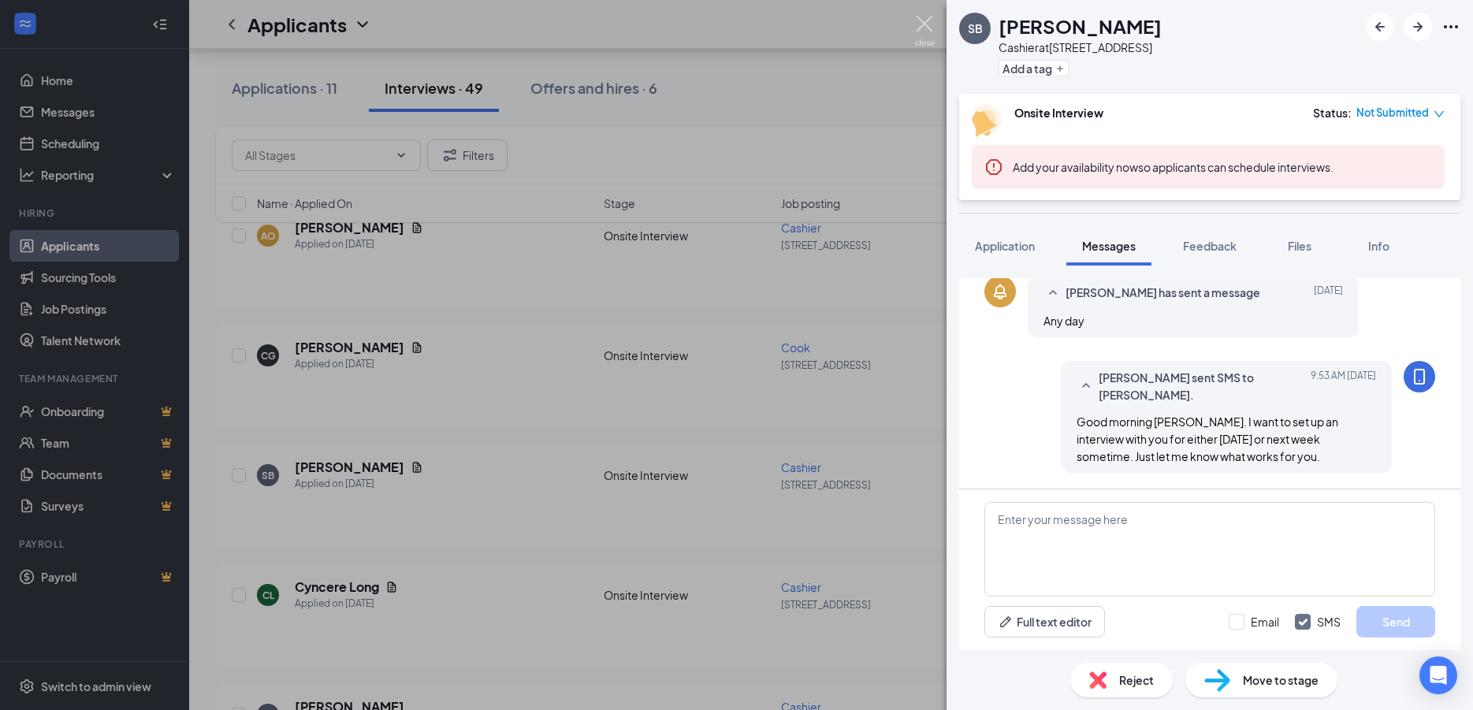
click at [930, 23] on img at bounding box center [925, 31] width 20 height 31
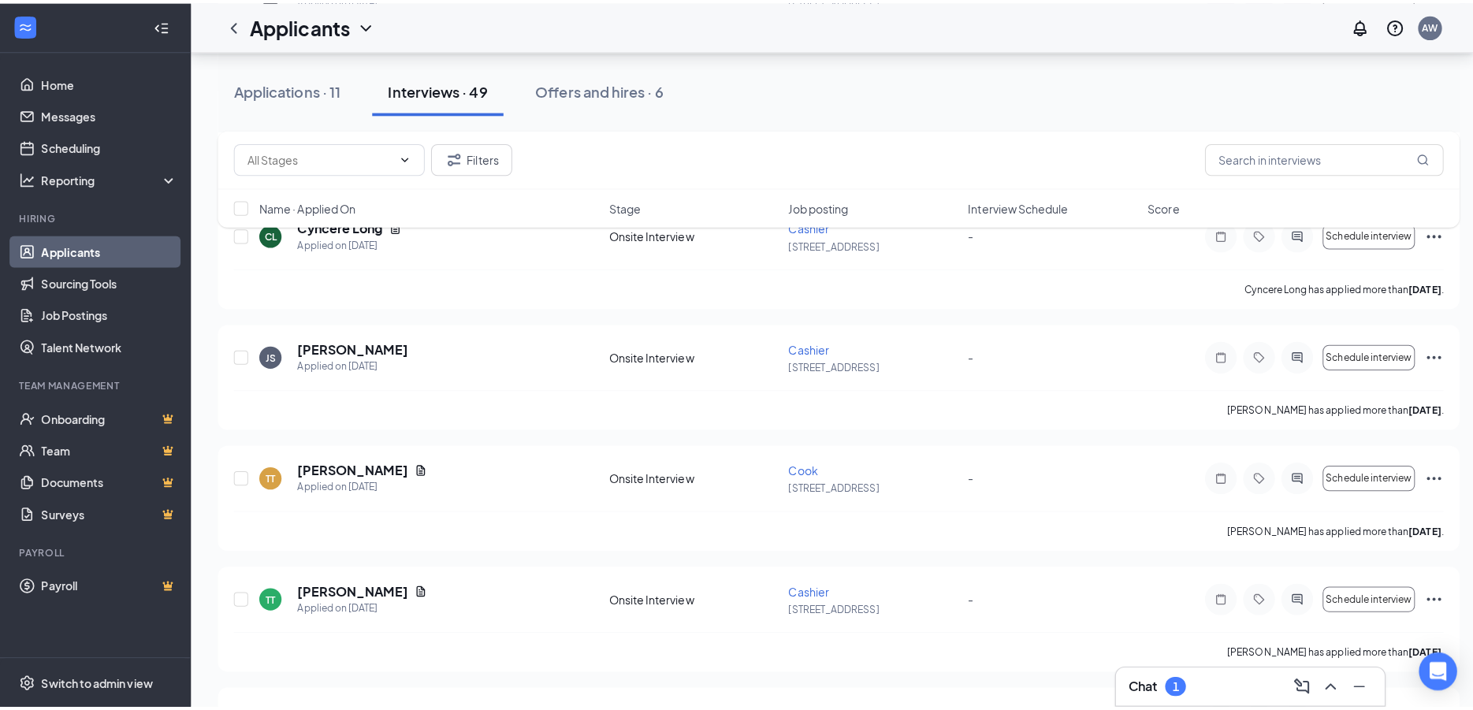
scroll to position [683, 0]
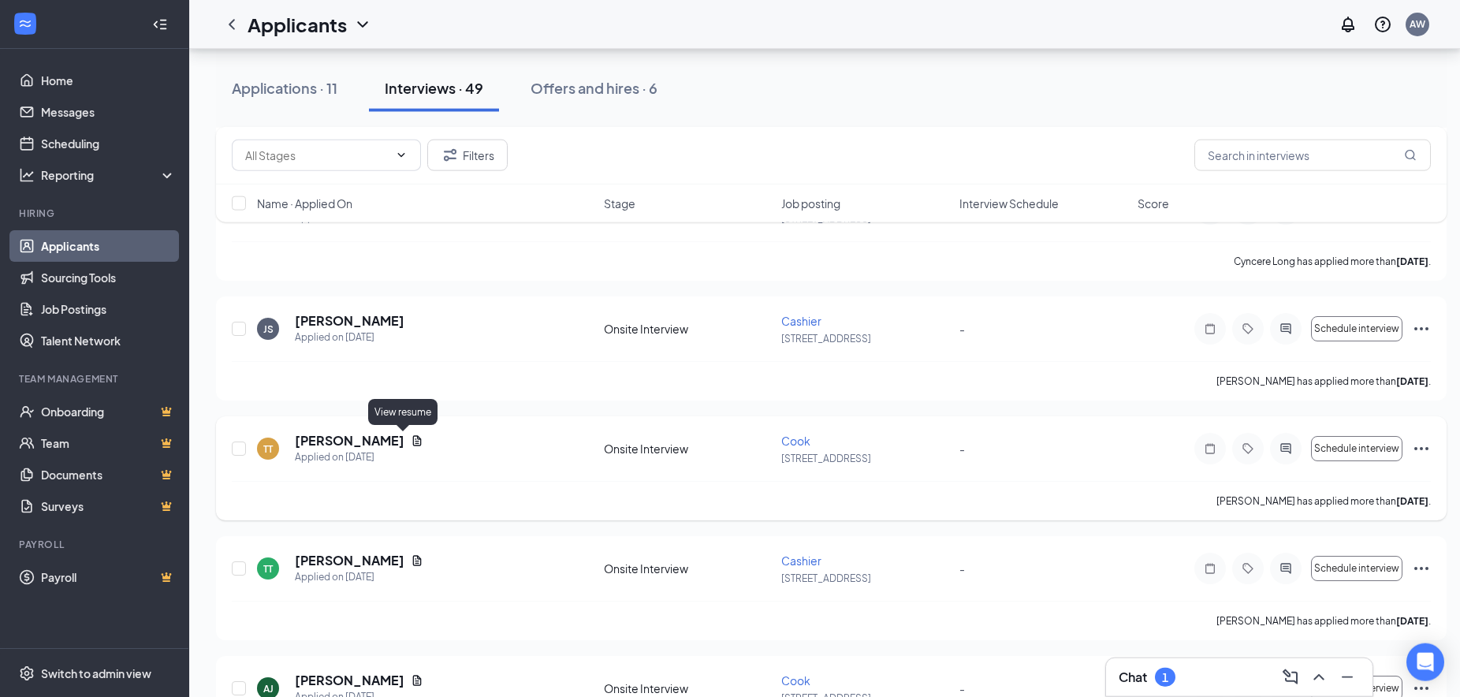
click at [413, 443] on icon "Document" at bounding box center [417, 440] width 9 height 10
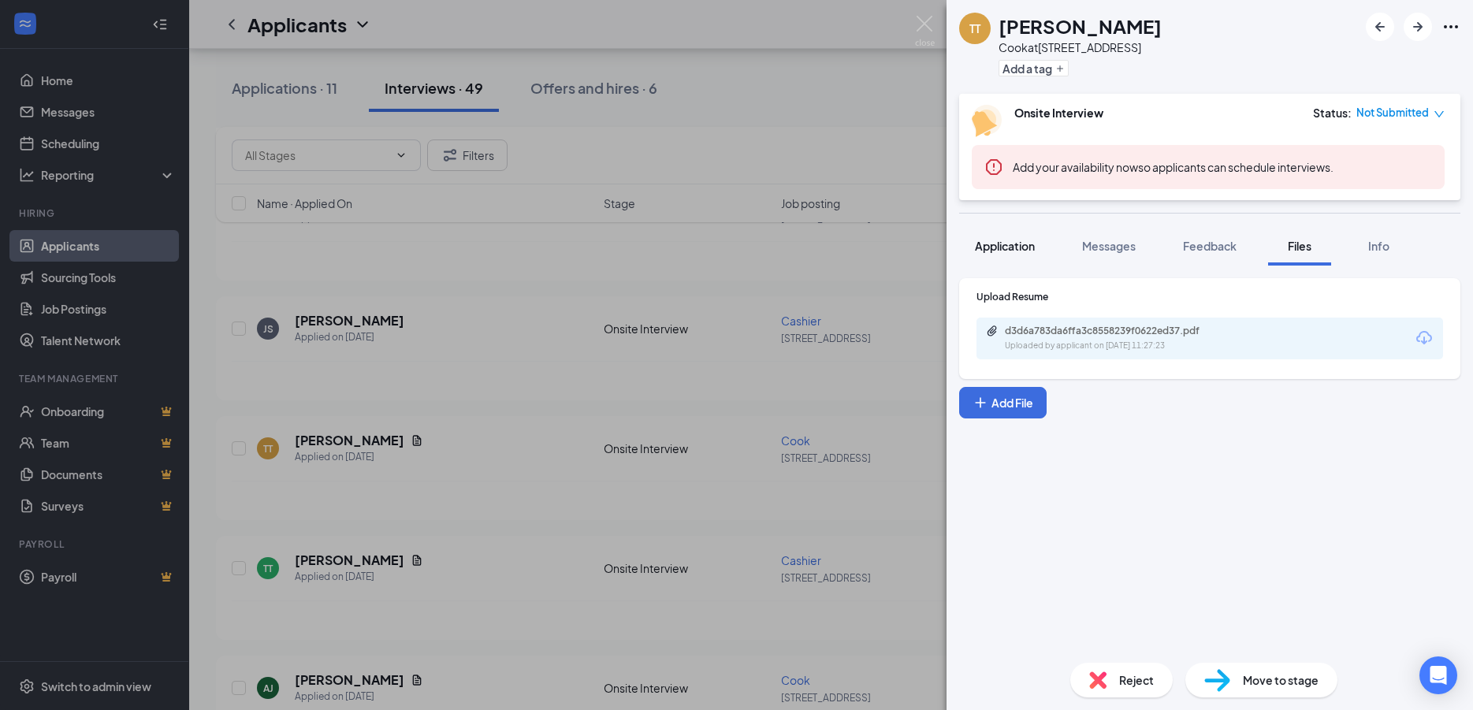
click at [1015, 246] on span "Application" at bounding box center [1005, 246] width 60 height 14
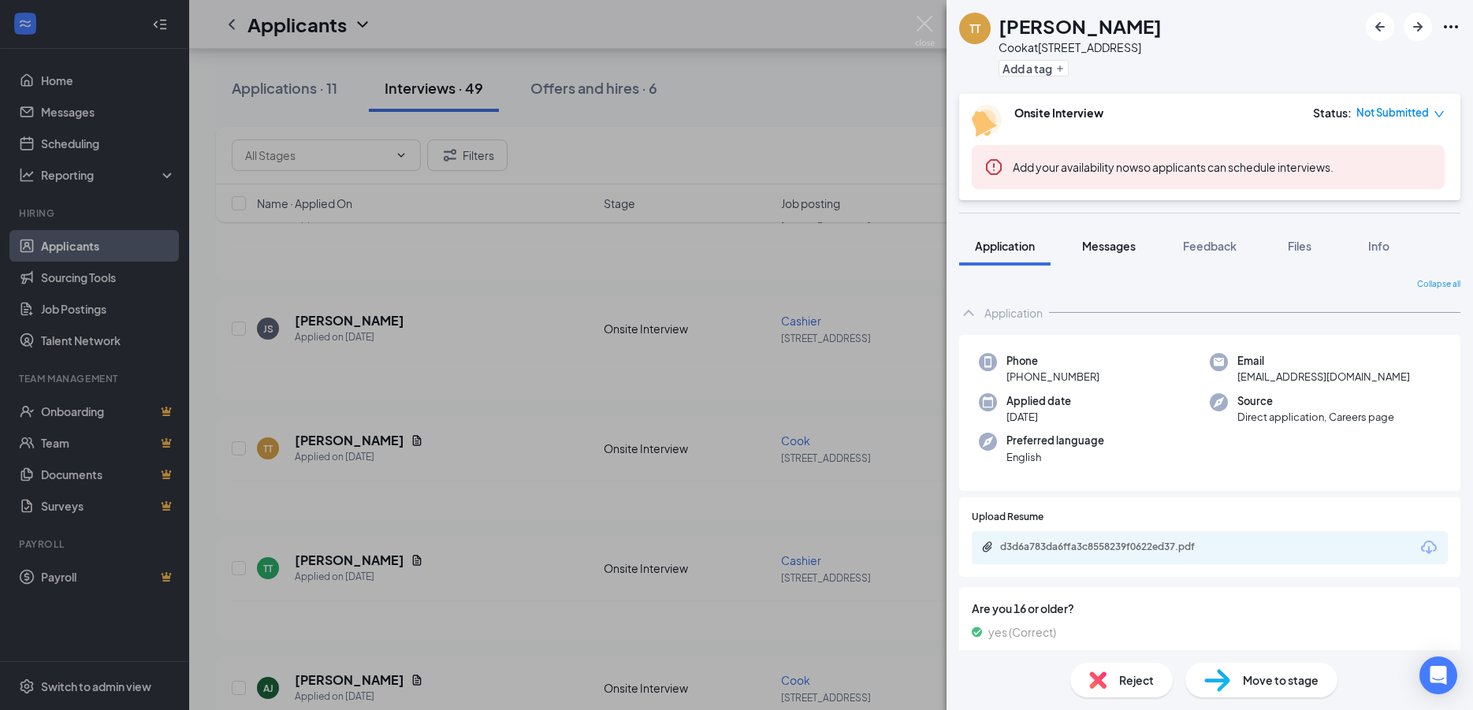
click at [1106, 259] on button "Messages" at bounding box center [1109, 245] width 85 height 39
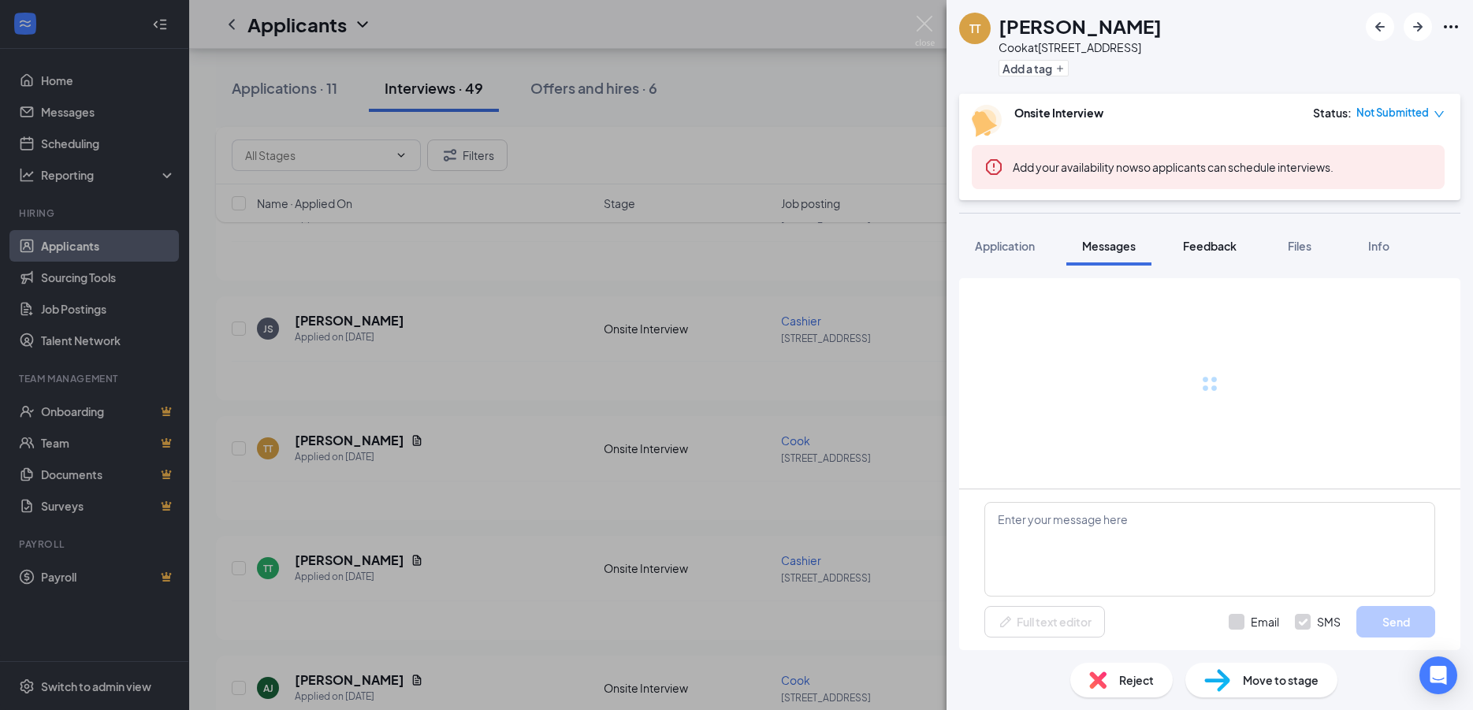
click at [1211, 245] on span "Feedback" at bounding box center [1210, 246] width 54 height 14
click at [1231, 250] on span "Feedback" at bounding box center [1210, 246] width 54 height 14
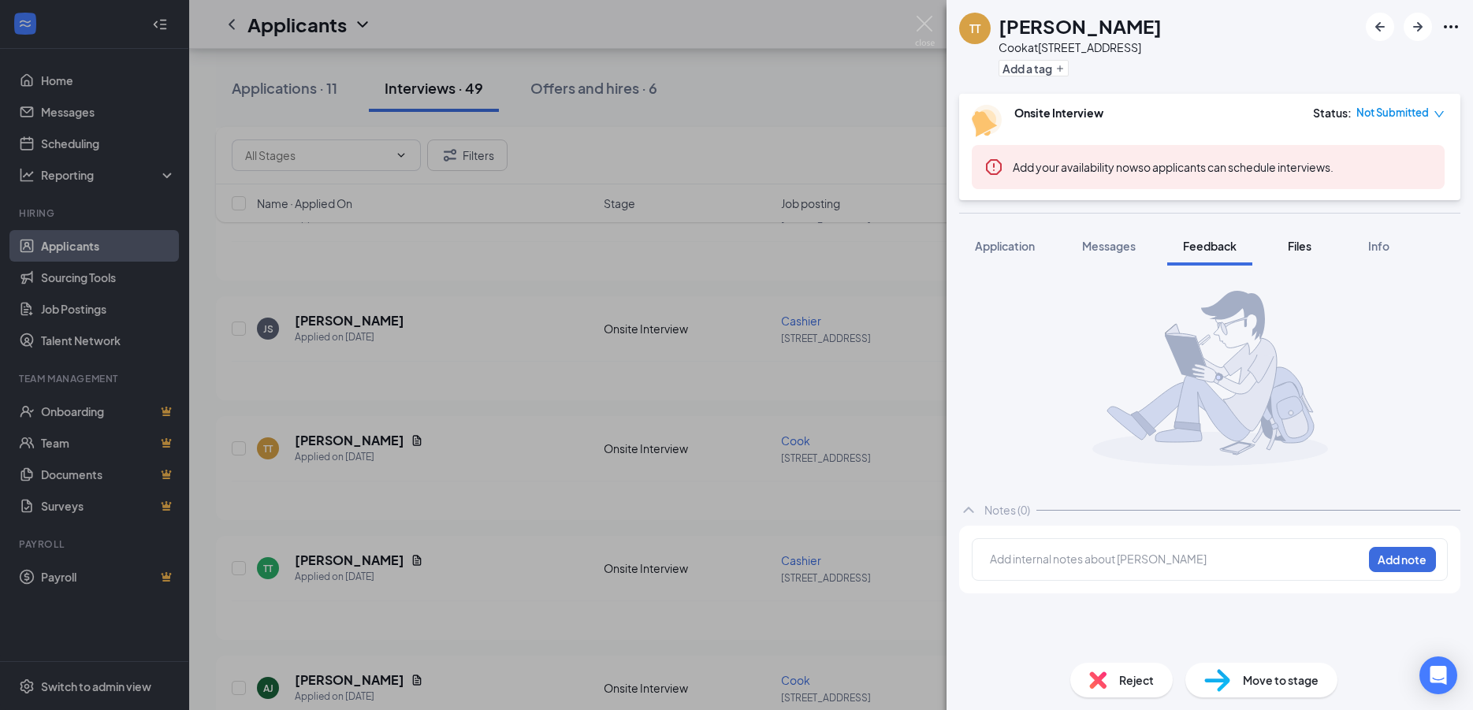
click at [1308, 250] on span "Files" at bounding box center [1300, 246] width 24 height 14
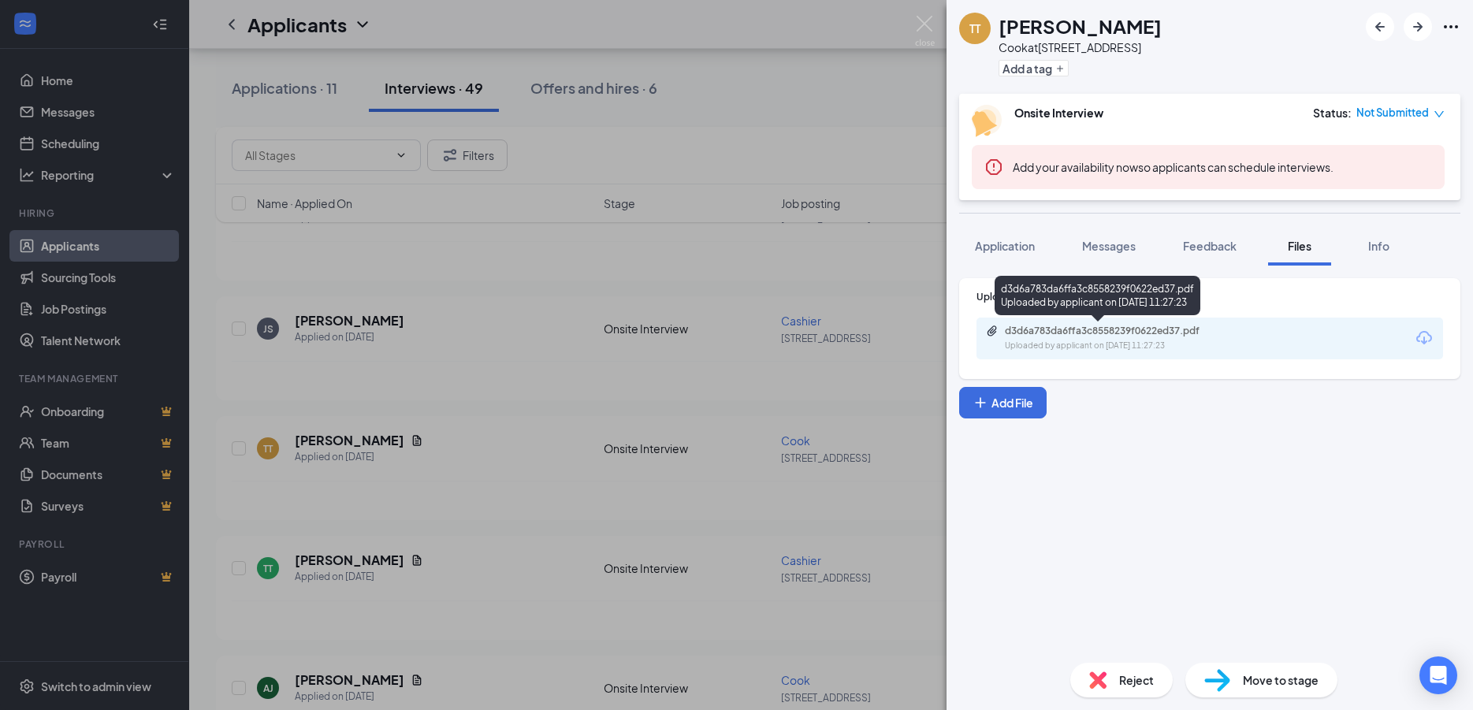
click at [1095, 343] on div "Uploaded by applicant on [DATE] 11:27:23" at bounding box center [1123, 346] width 236 height 13
click at [934, 16] on img at bounding box center [925, 31] width 20 height 31
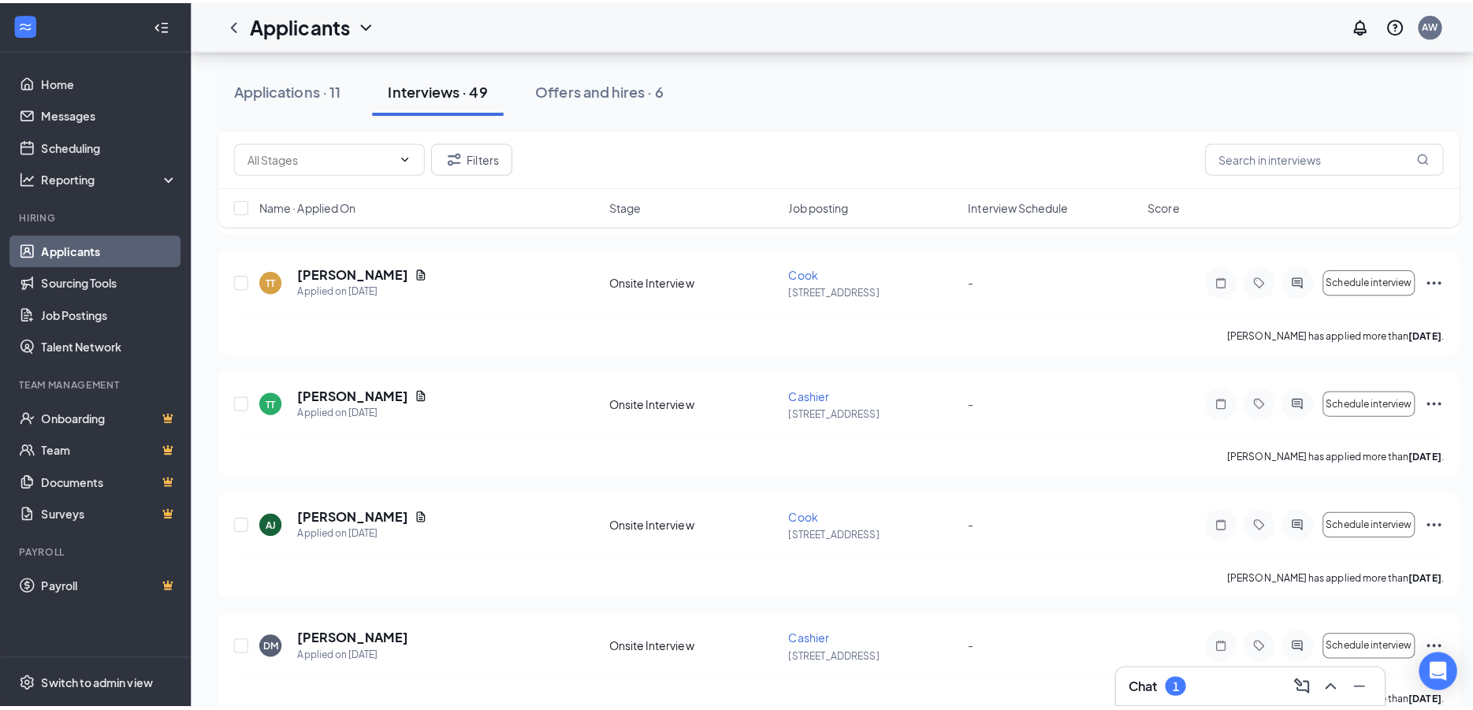
scroll to position [858, 0]
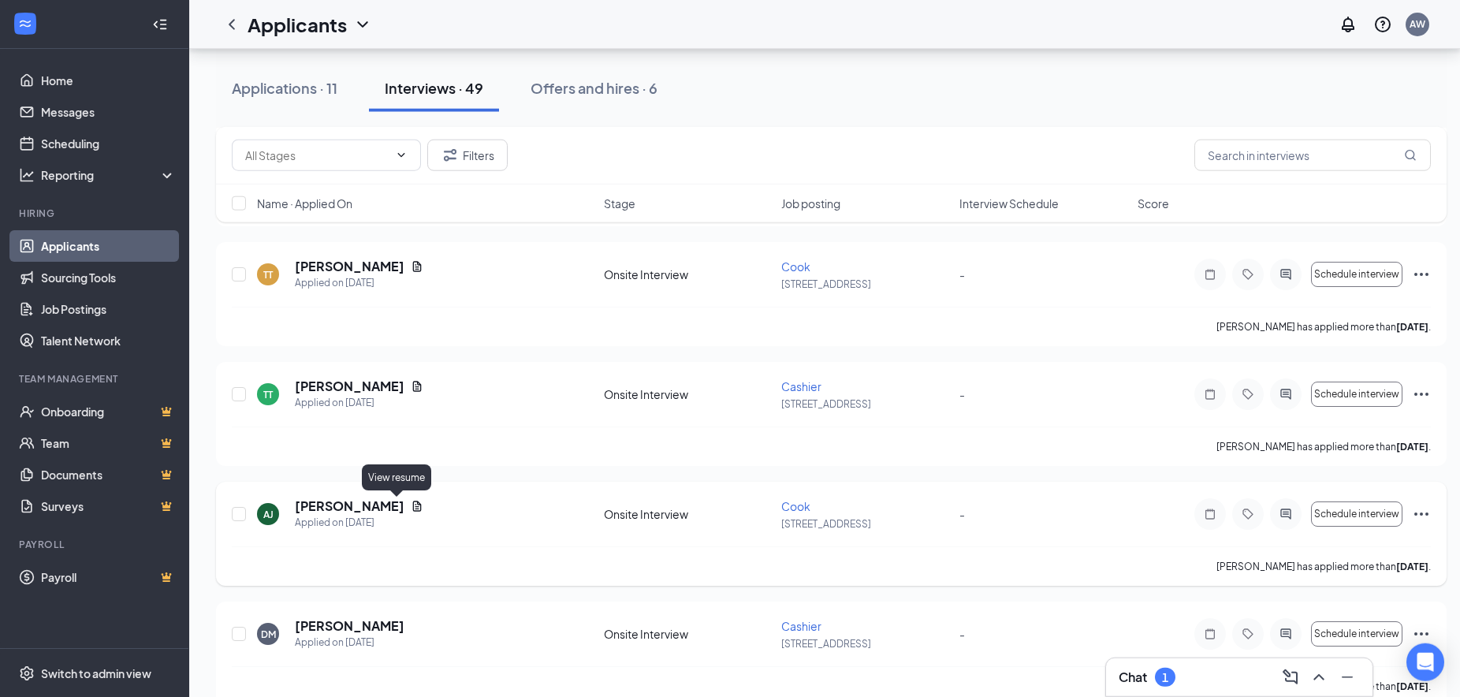
click at [413, 504] on icon "Document" at bounding box center [417, 506] width 9 height 10
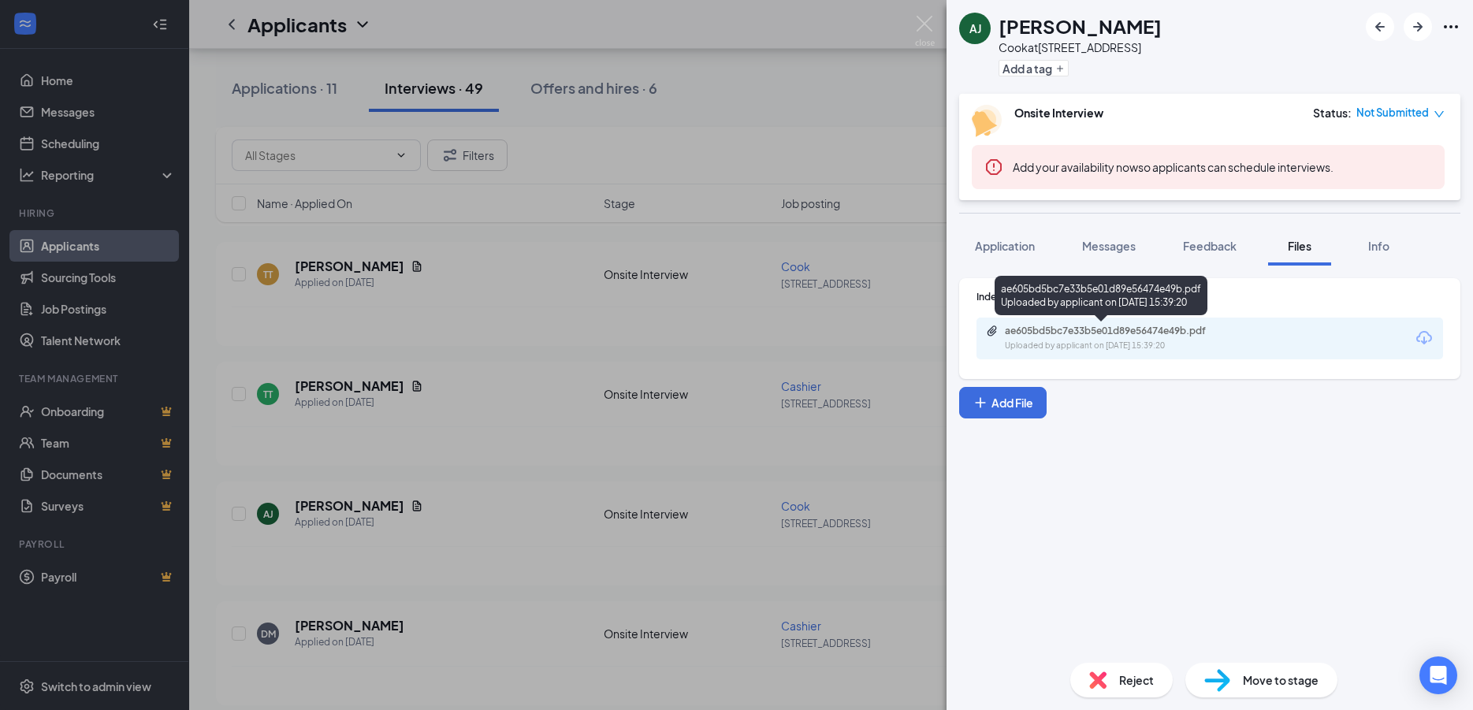
click at [1149, 330] on div "ae605bd5bc7e33b5e01d89e56474e49b.pdf" at bounding box center [1115, 331] width 221 height 13
click at [1000, 248] on span "Application" at bounding box center [1005, 246] width 60 height 14
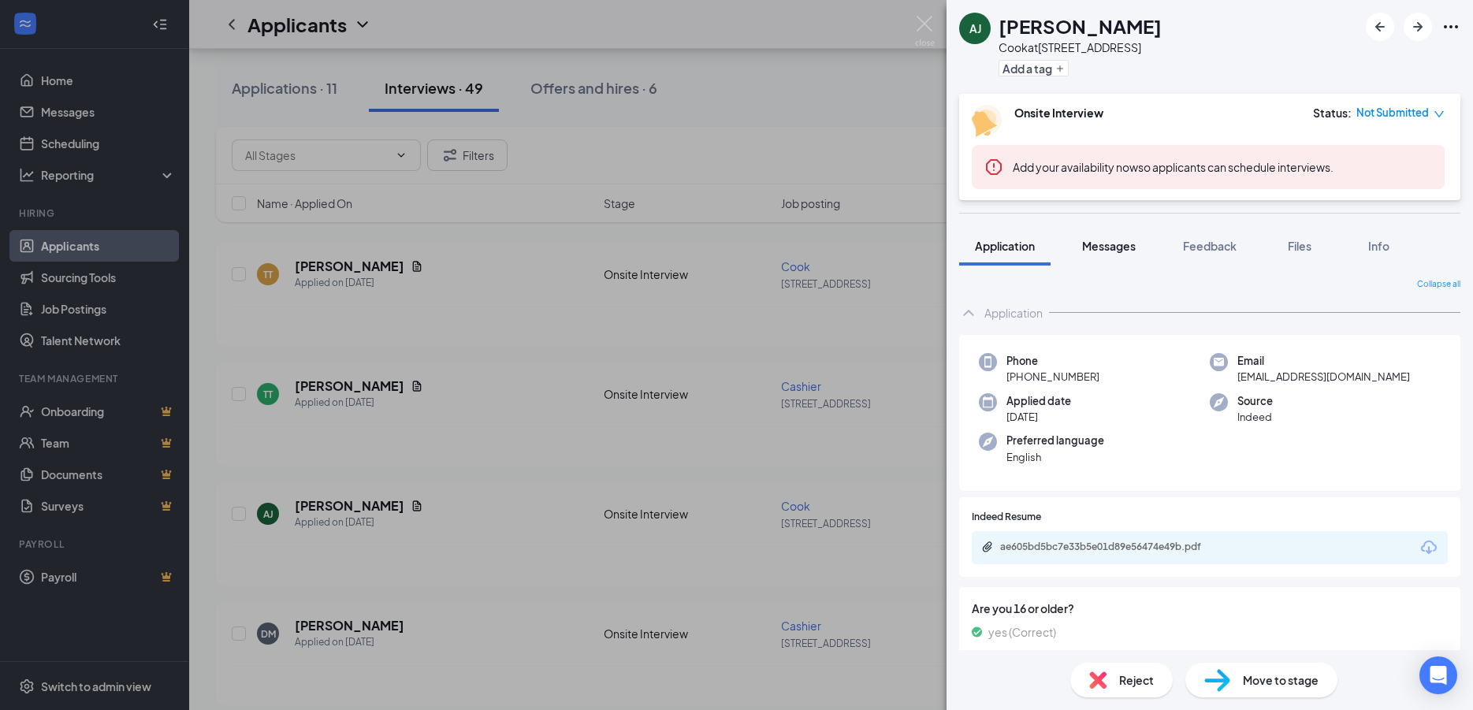
click at [1108, 239] on span "Messages" at bounding box center [1109, 246] width 54 height 14
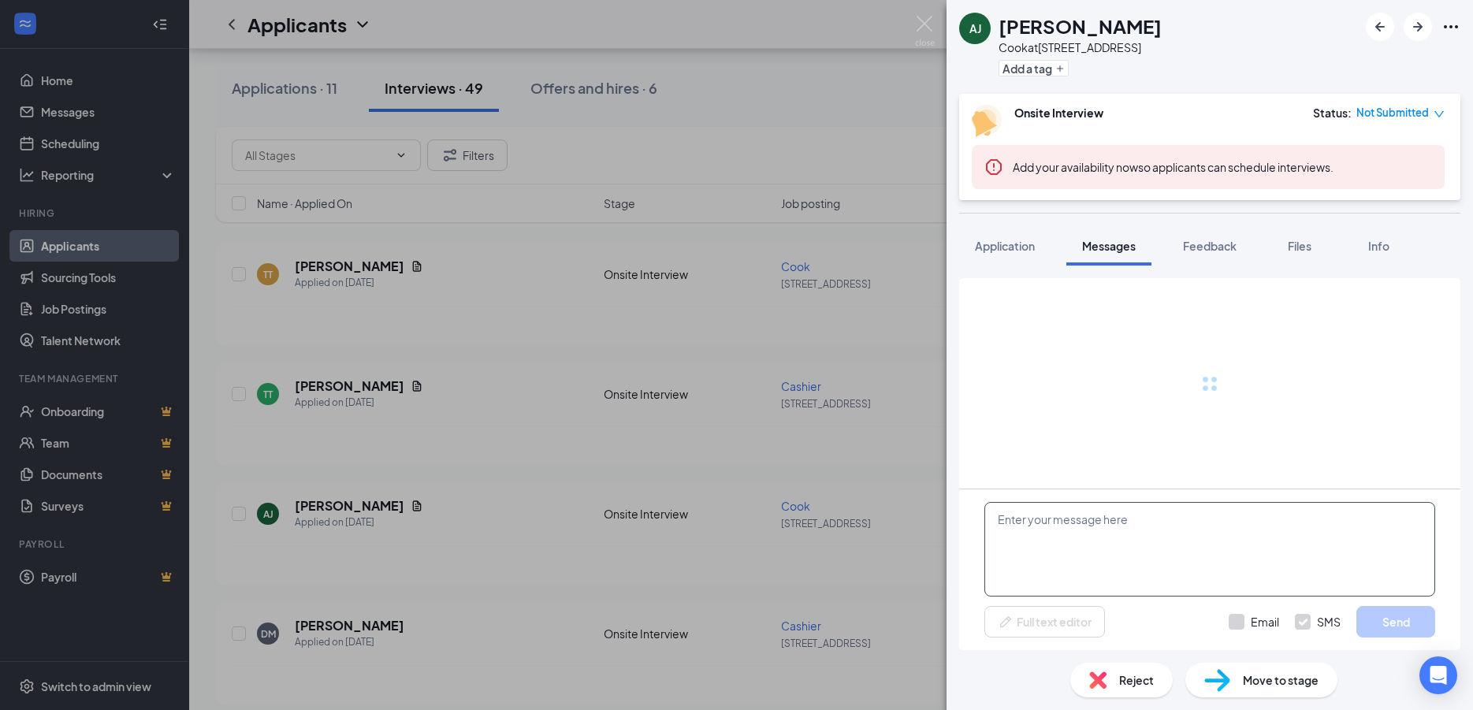
click at [1105, 531] on textarea at bounding box center [1210, 549] width 451 height 95
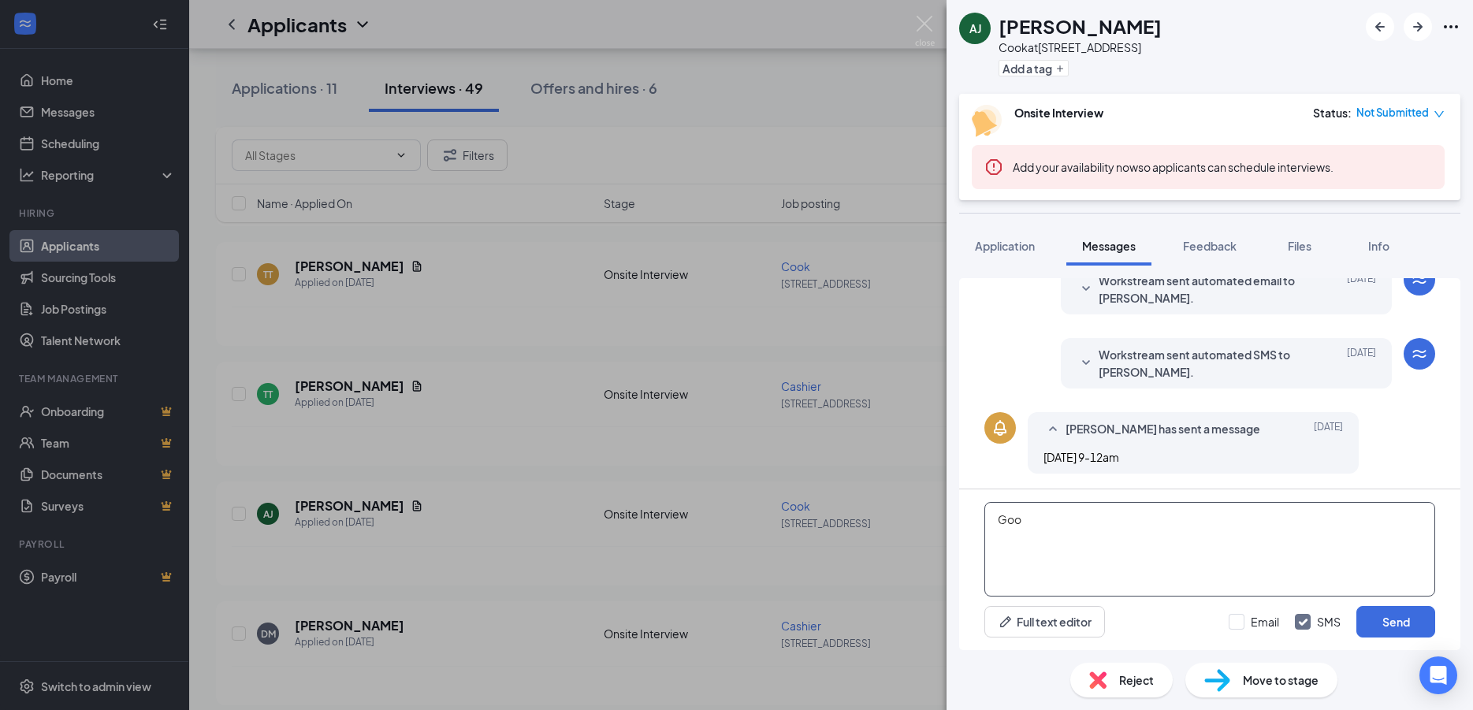
scroll to position [387, 0]
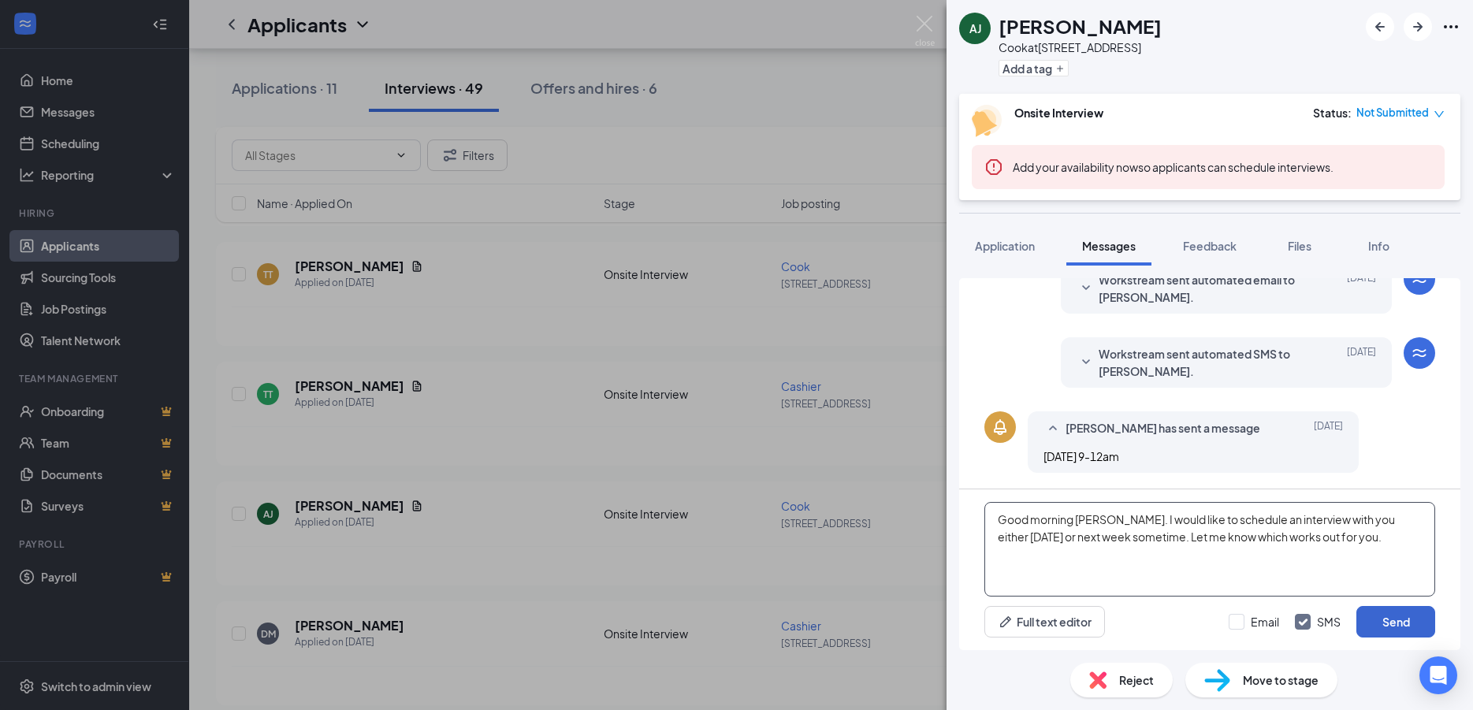
type textarea "Good morning [PERSON_NAME]. I would like to schedule an interview with you eith…"
click at [1371, 627] on button "Send" at bounding box center [1396, 622] width 79 height 32
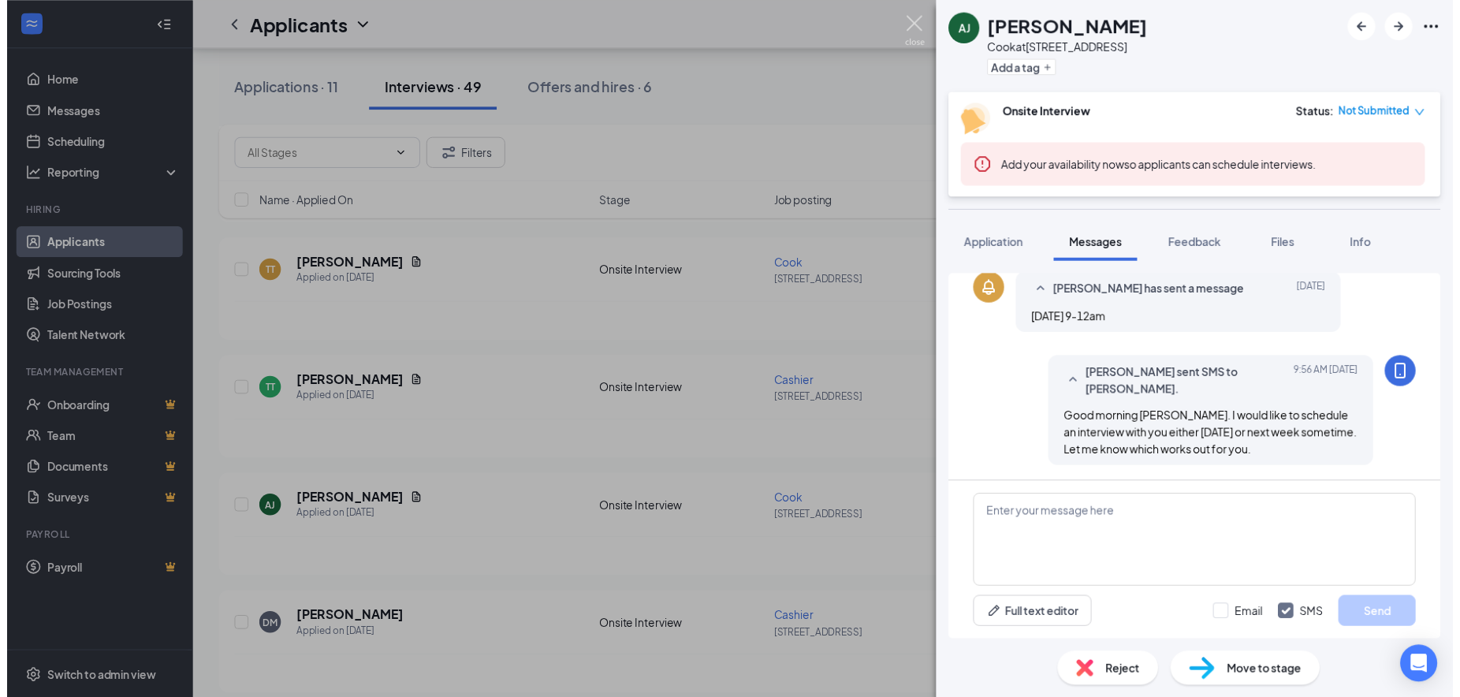
scroll to position [523, 0]
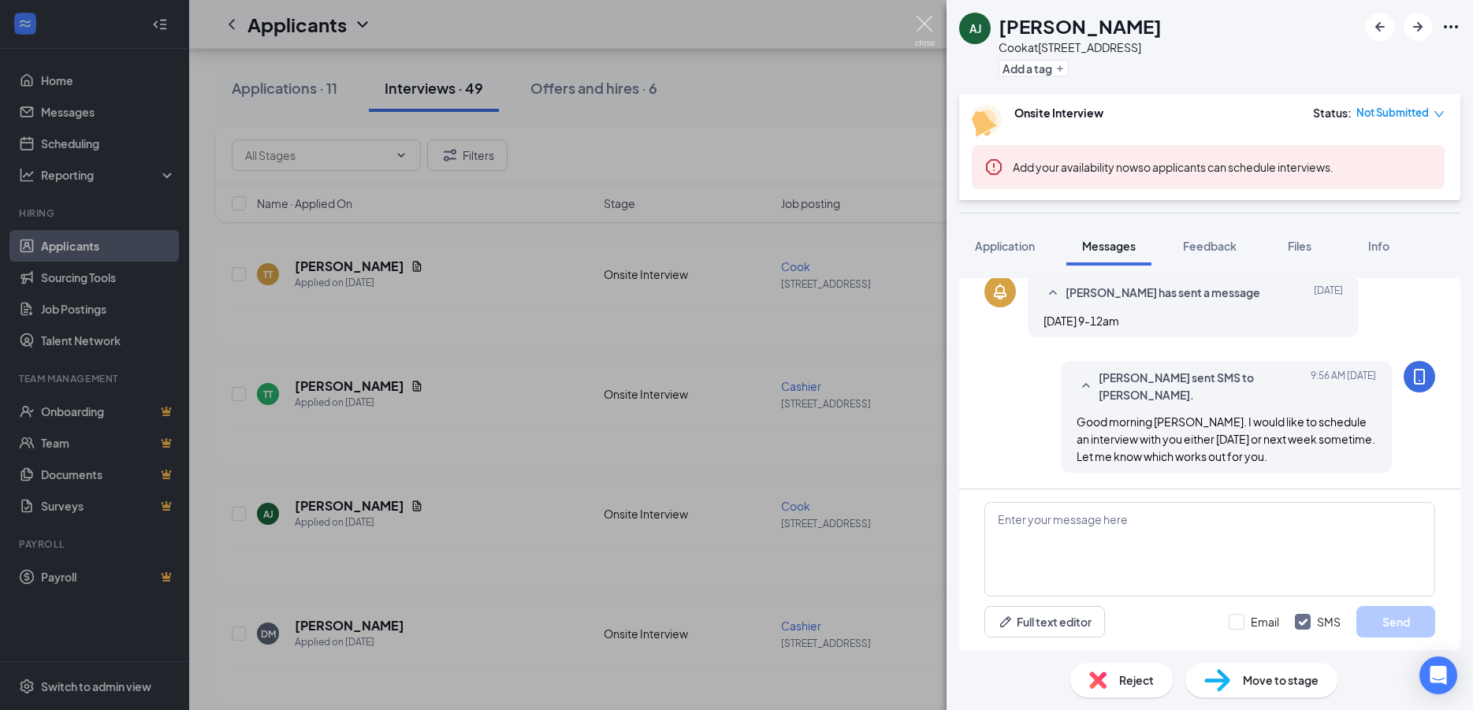
click at [924, 17] on img at bounding box center [925, 31] width 20 height 31
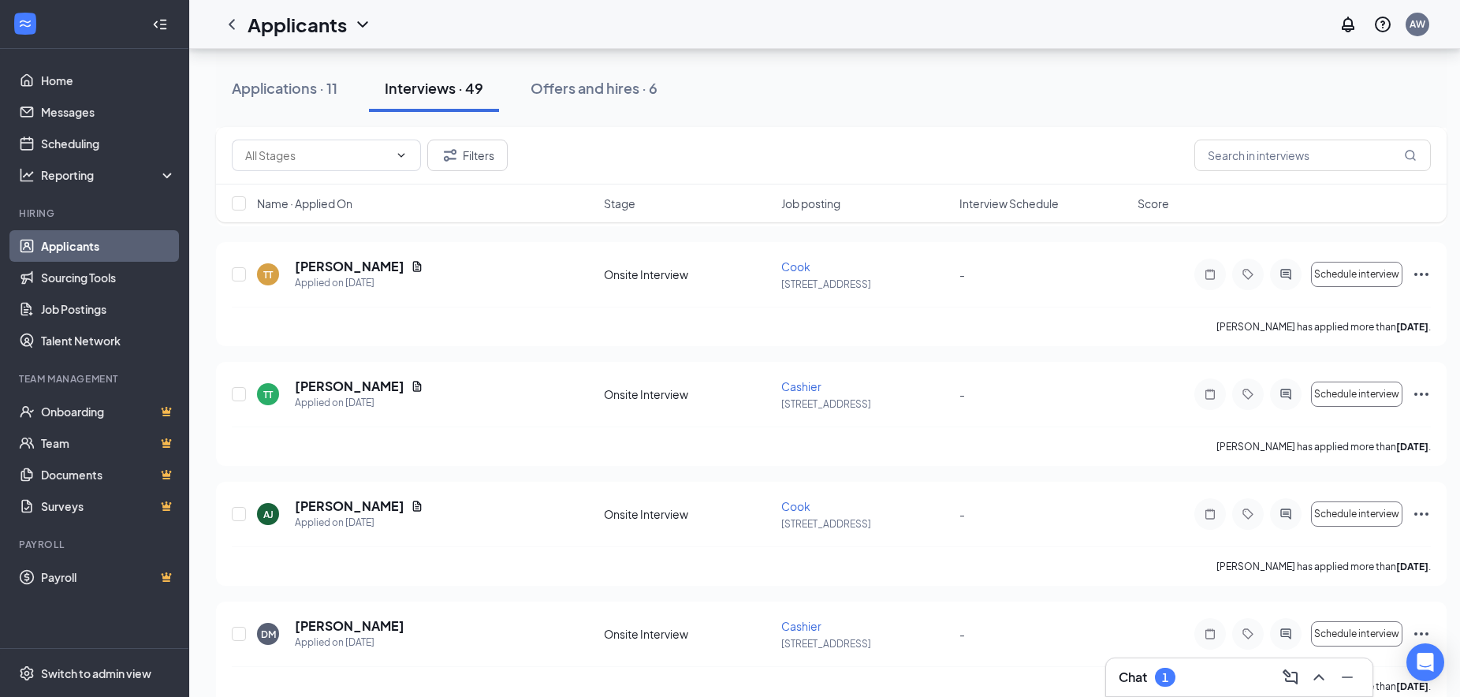
click at [1138, 677] on h3 "Chat" at bounding box center [1133, 676] width 28 height 17
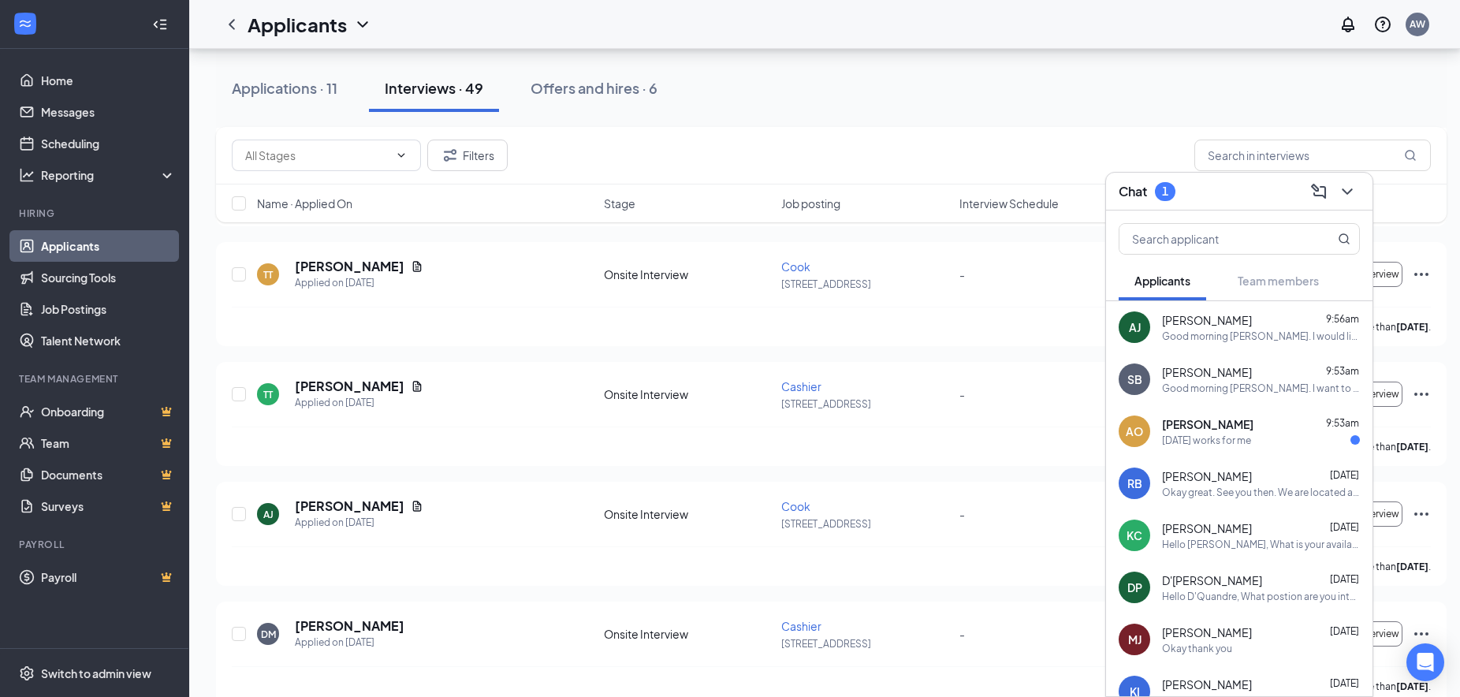
click at [1216, 431] on span "[PERSON_NAME]" at bounding box center [1207, 424] width 91 height 16
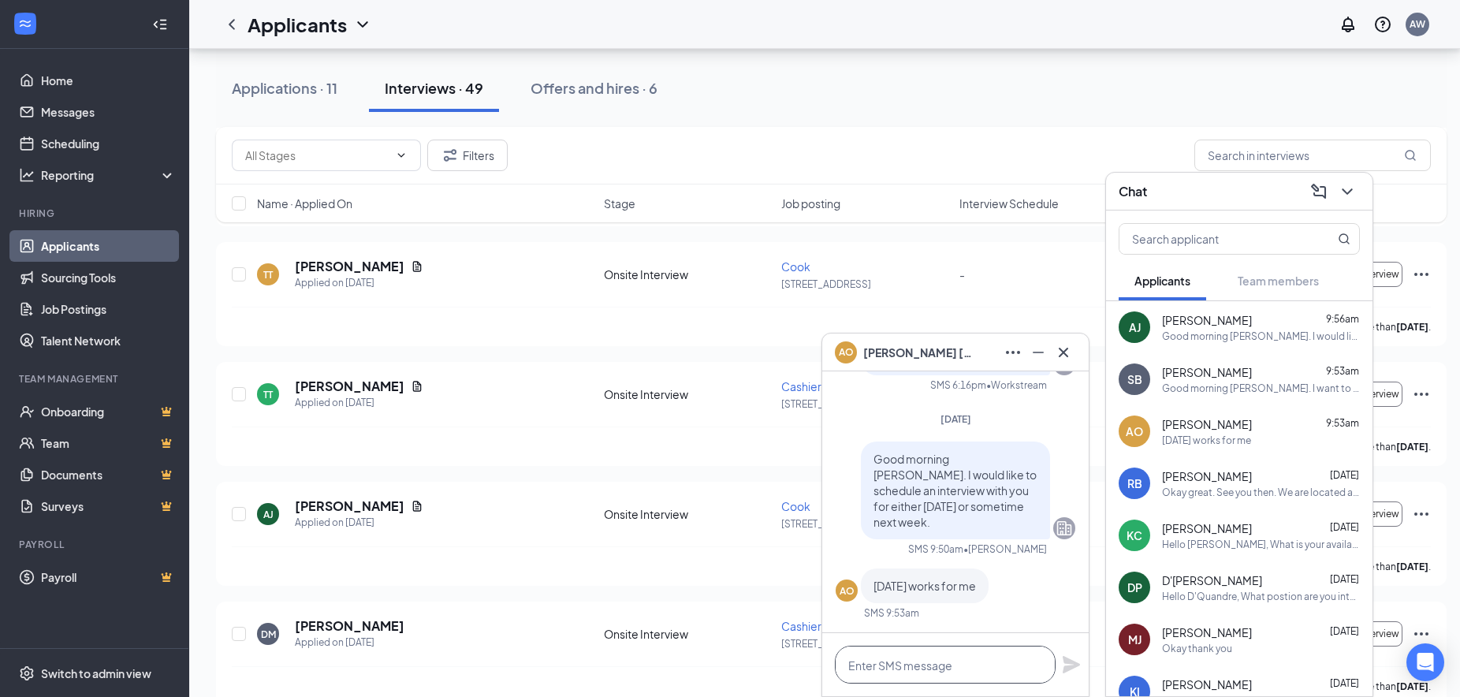
click at [966, 662] on textarea at bounding box center [945, 665] width 221 height 38
type textarea "Okay great. Can you come at 10am?"
click at [1063, 661] on icon "Plane" at bounding box center [1071, 664] width 17 height 17
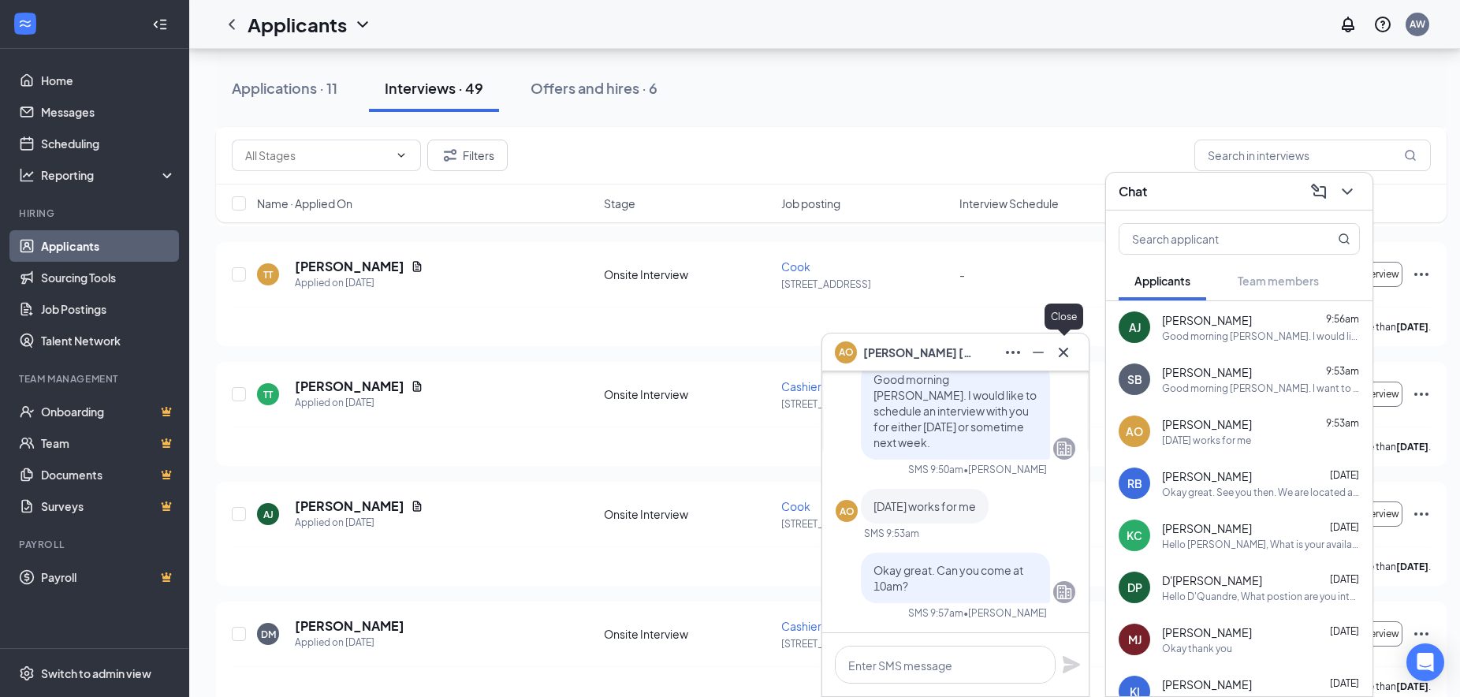
click at [1061, 355] on icon "Cross" at bounding box center [1063, 352] width 19 height 19
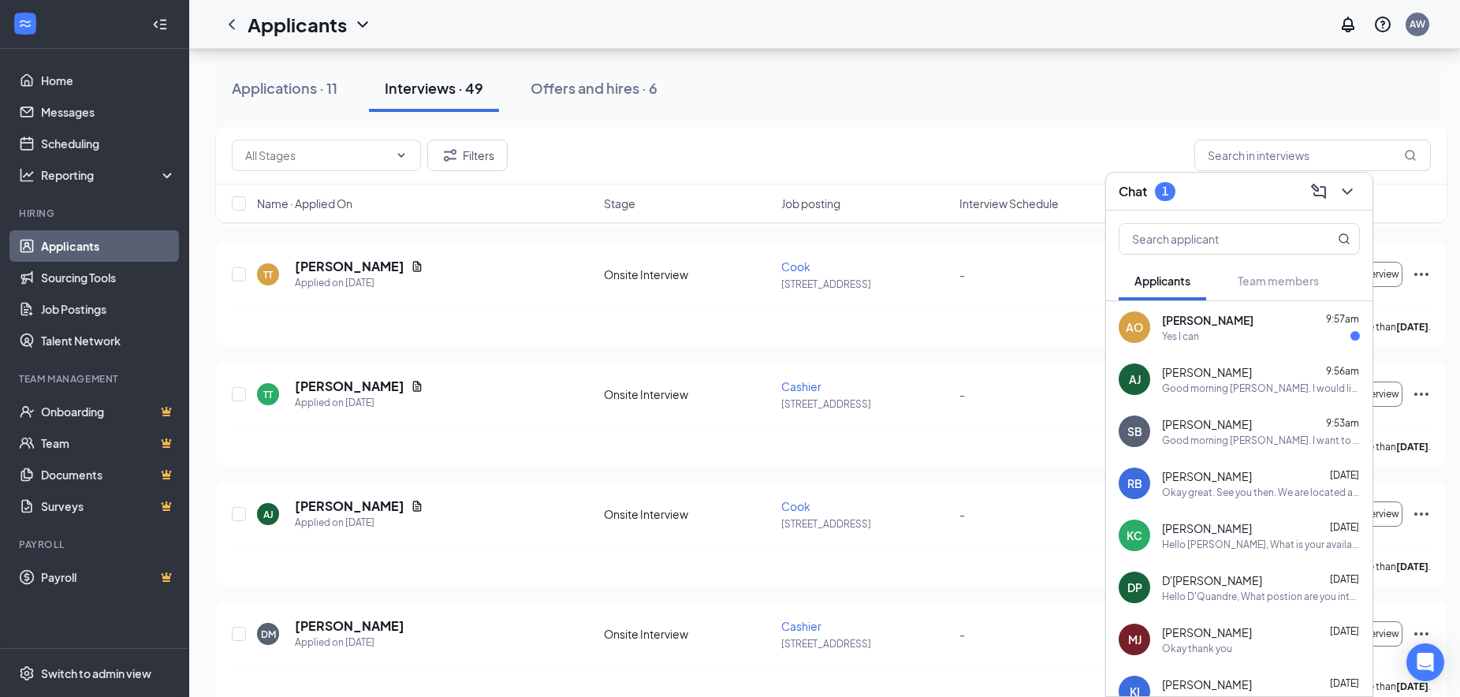
click at [1258, 336] on div "Yes I can" at bounding box center [1261, 336] width 198 height 13
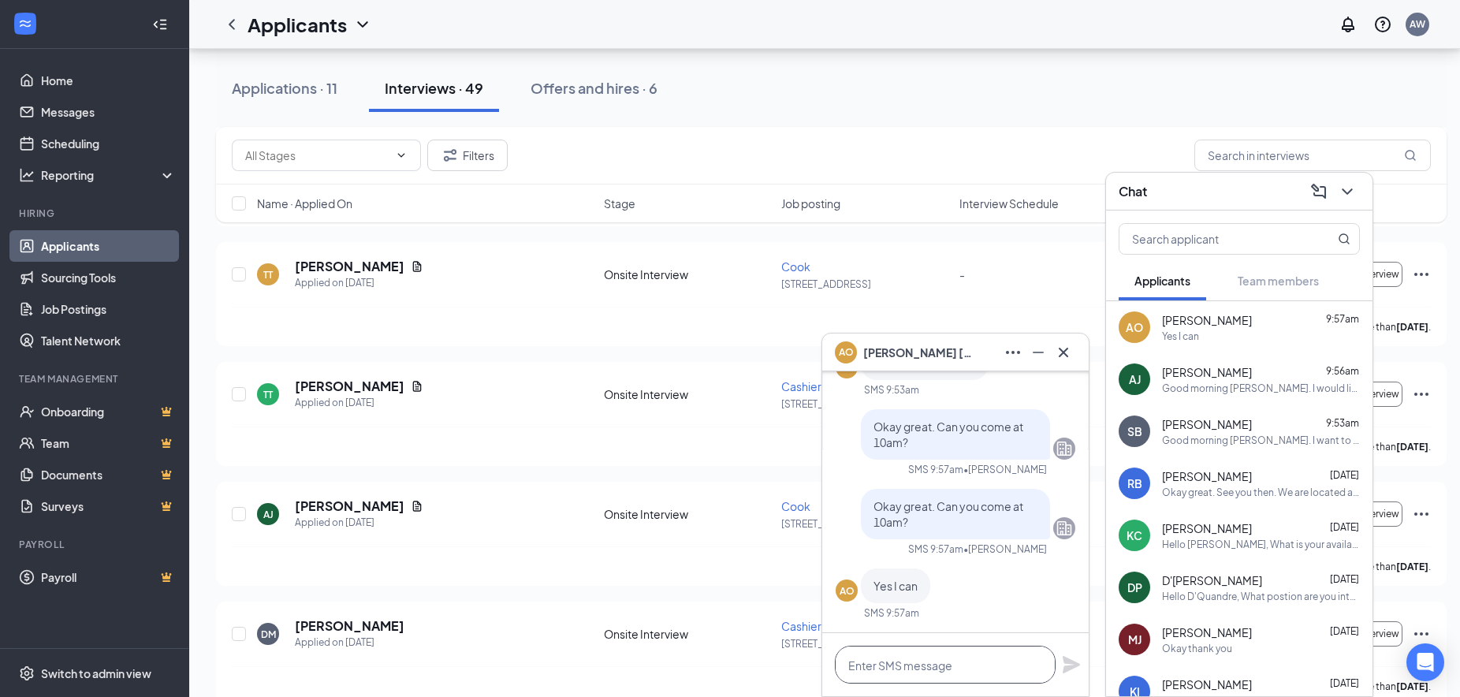
click at [914, 671] on textarea at bounding box center [945, 665] width 221 height 38
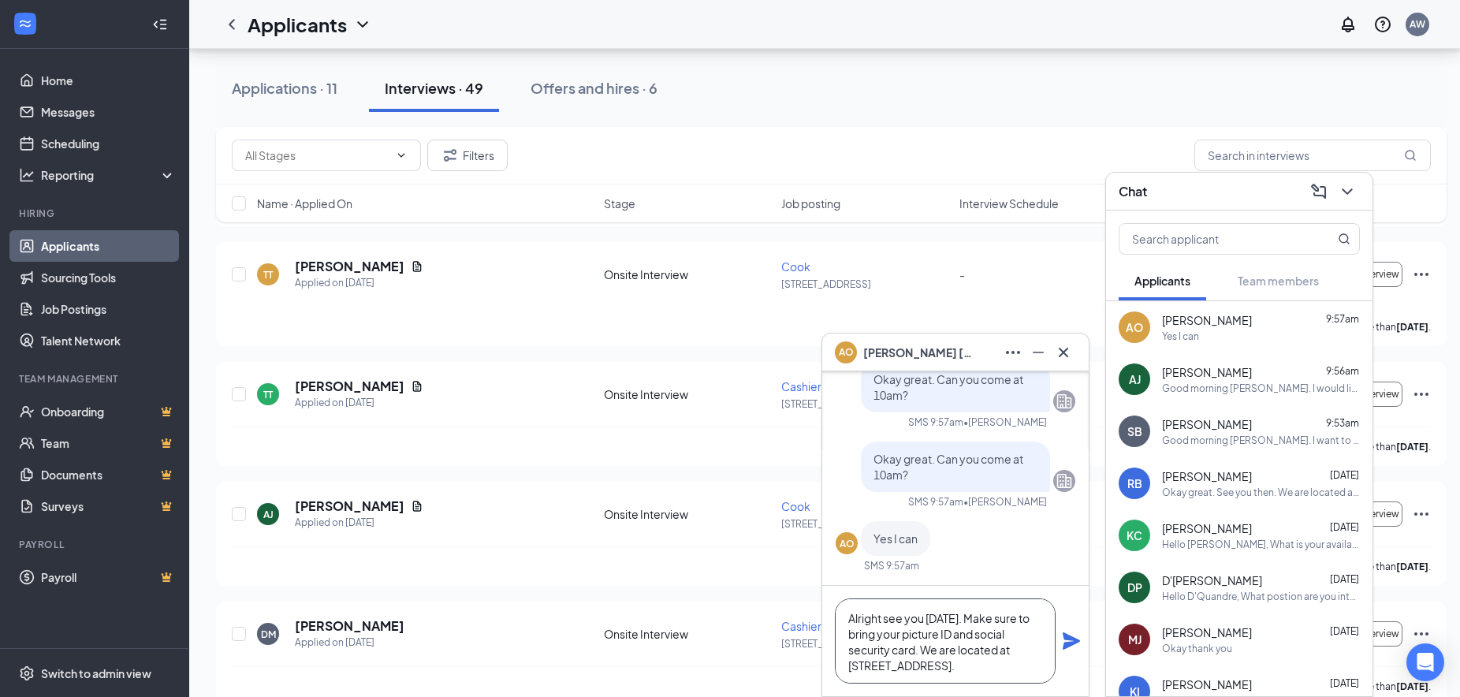
type textarea "Alright see you [DATE]. Make sure to bring your picture ID and social security …"
click at [1071, 640] on icon "Plane" at bounding box center [1071, 640] width 17 height 17
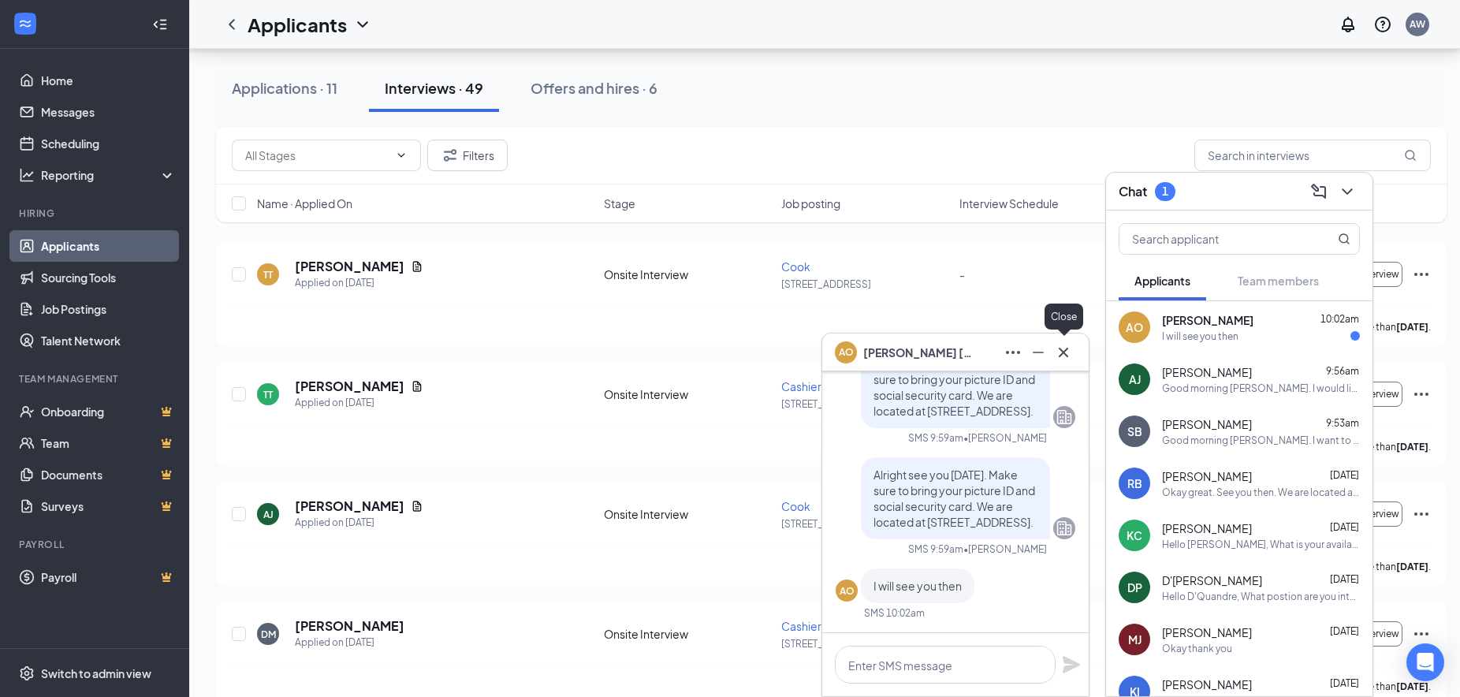
click at [1059, 356] on icon "Cross" at bounding box center [1063, 352] width 19 height 19
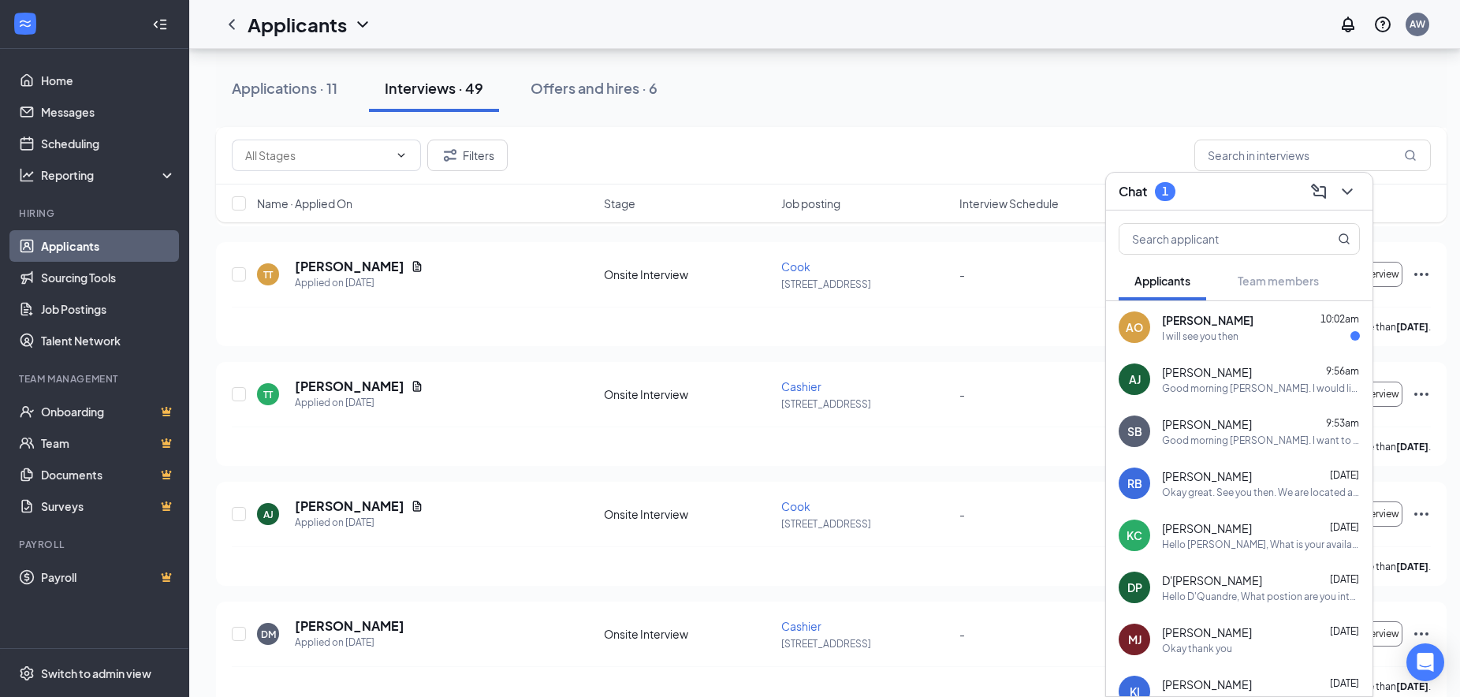
click at [1251, 496] on div "Okay great. See you then. We are located at [STREET_ADDRESS]" at bounding box center [1261, 492] width 198 height 13
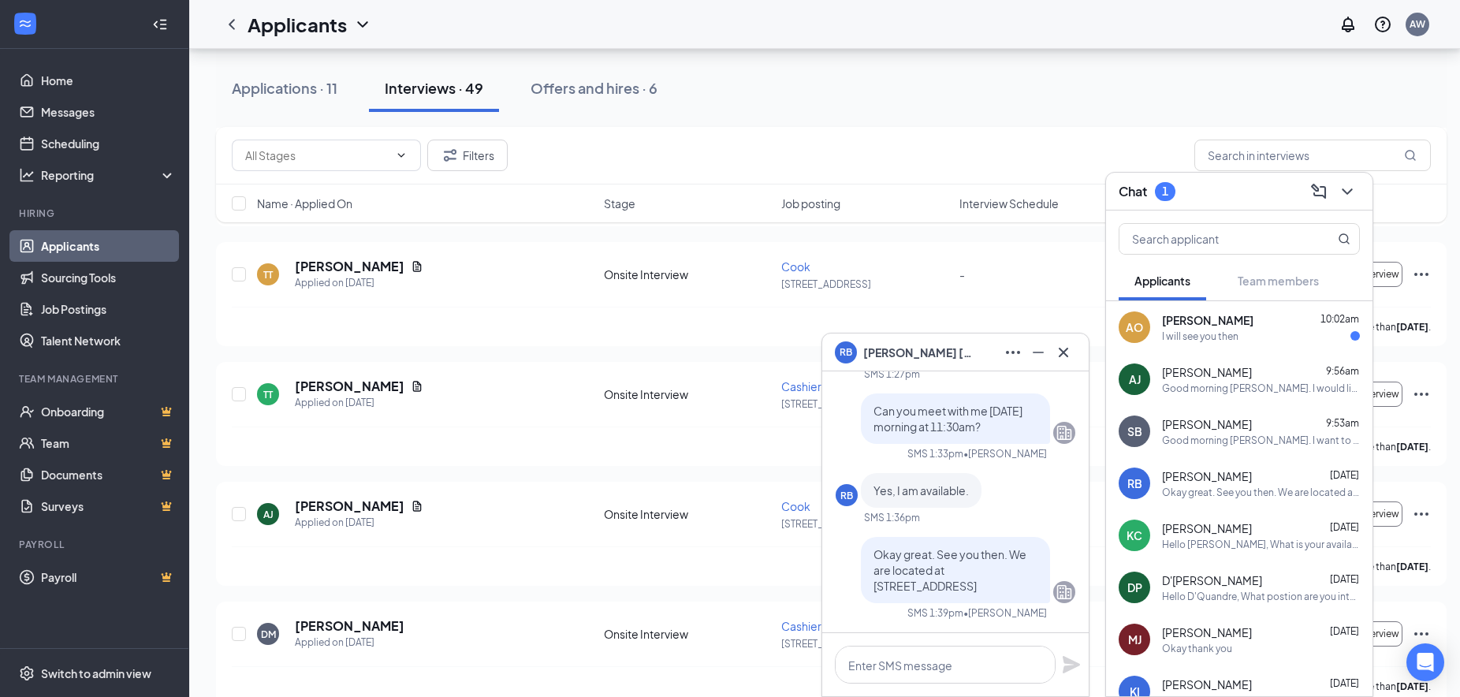
click at [1062, 359] on icon "Cross" at bounding box center [1063, 352] width 19 height 19
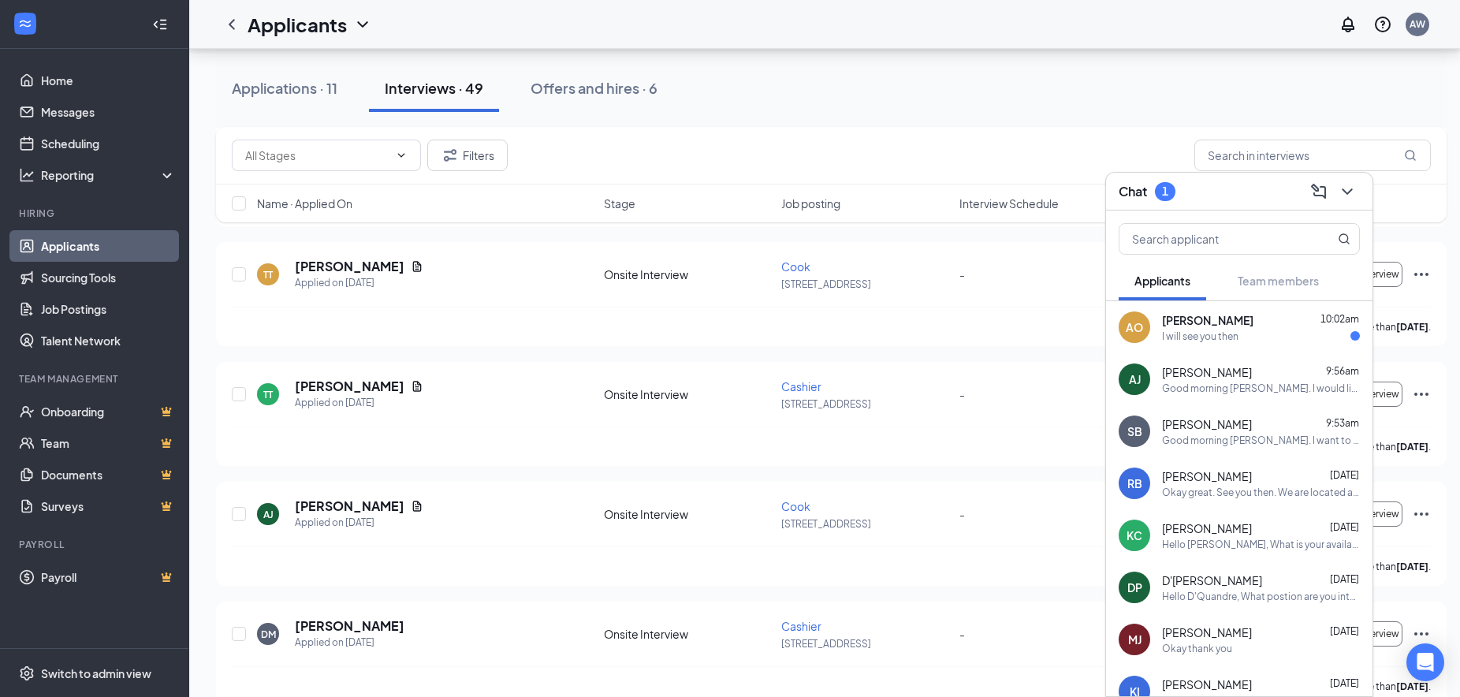
scroll to position [51, 0]
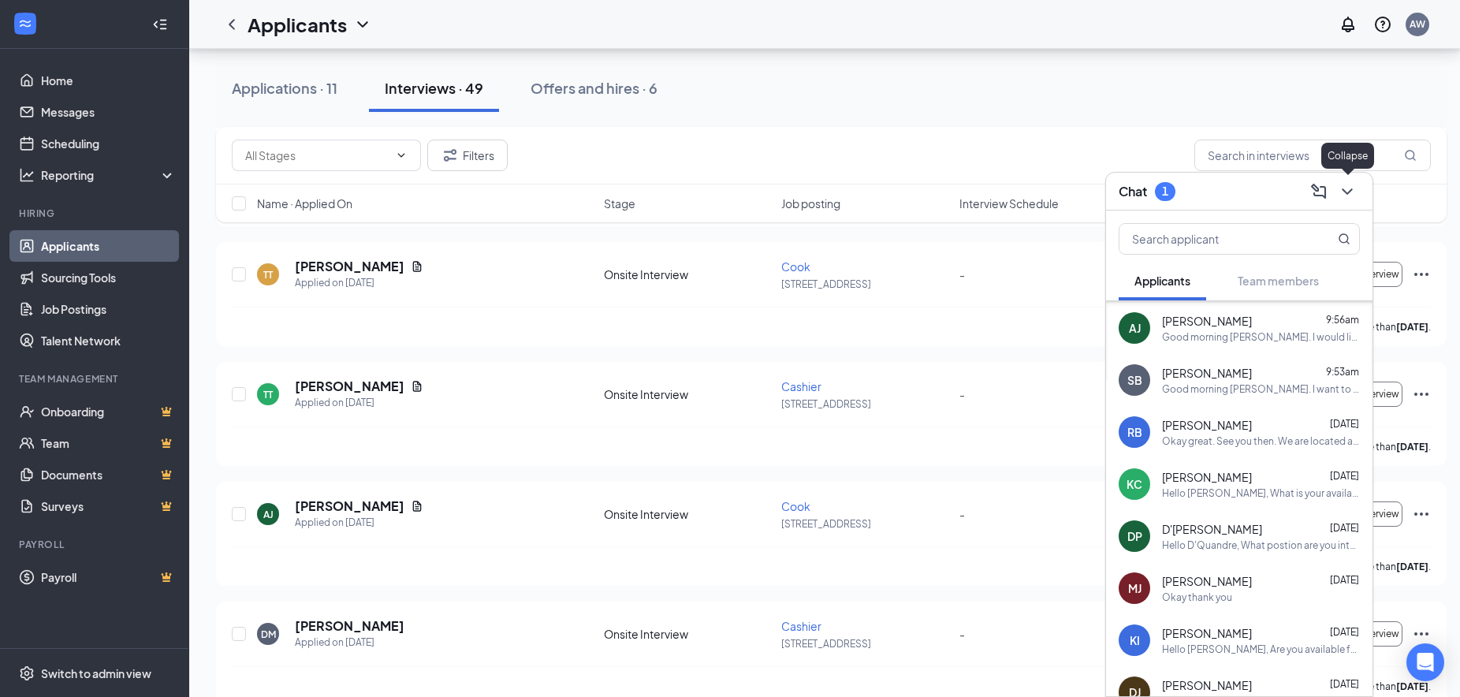
click at [1346, 193] on icon "ChevronDown" at bounding box center [1347, 191] width 10 height 6
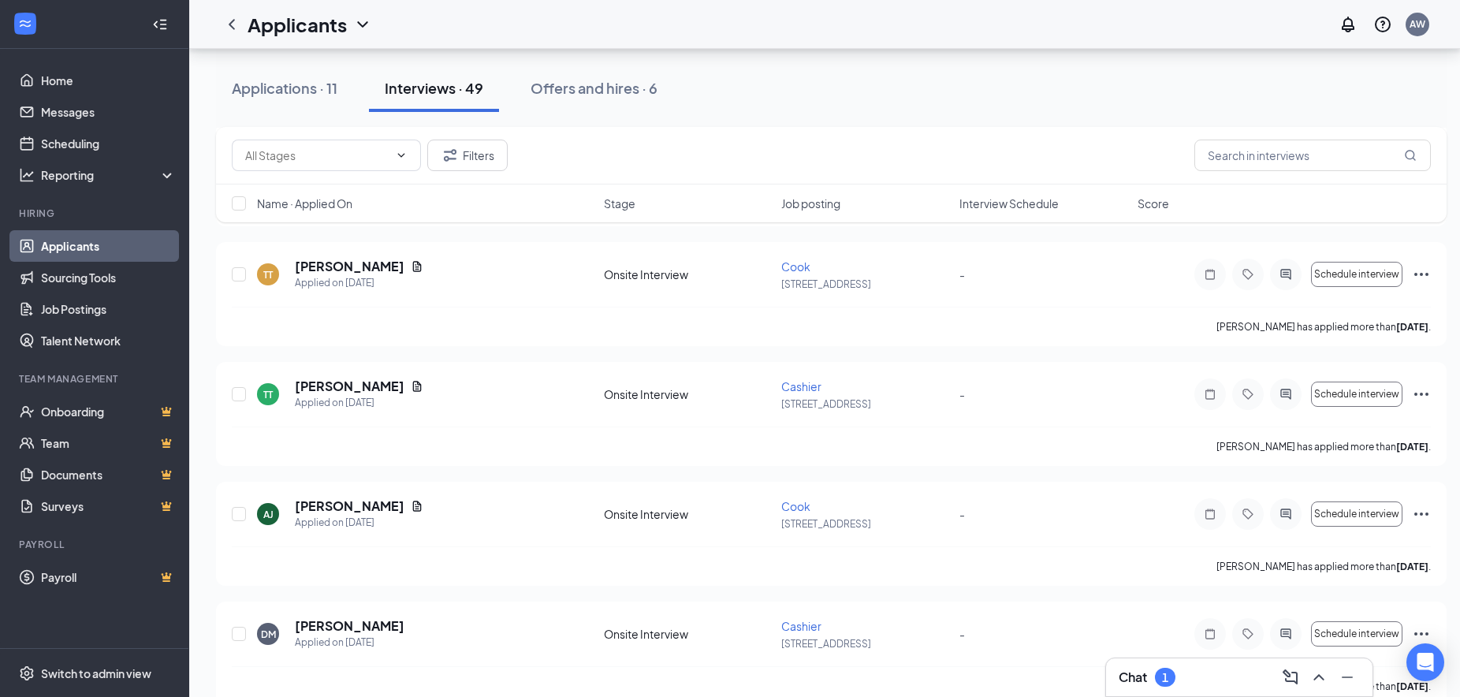
scroll to position [0, 0]
